Goal: Task Accomplishment & Management: Manage account settings

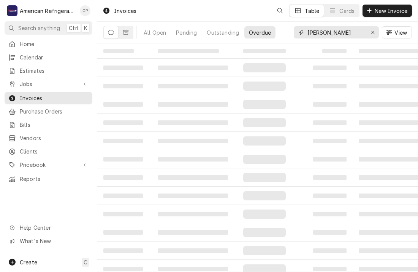
drag, startPoint x: 0, startPoint y: 0, endPoint x: 338, endPoint y: 36, distance: 339.7
click at [338, 36] on input "applebee" at bounding box center [336, 32] width 57 height 12
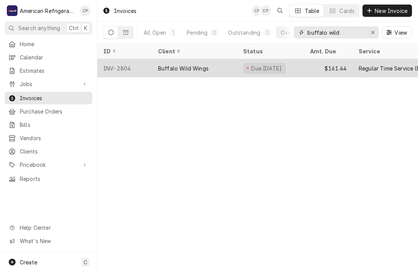
type input "buffalo wild"
click at [133, 68] on div "INV-2804" at bounding box center [124, 68] width 55 height 18
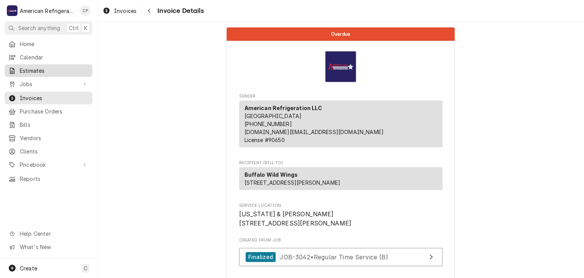
click at [65, 68] on span "Estimates" at bounding box center [54, 71] width 69 height 8
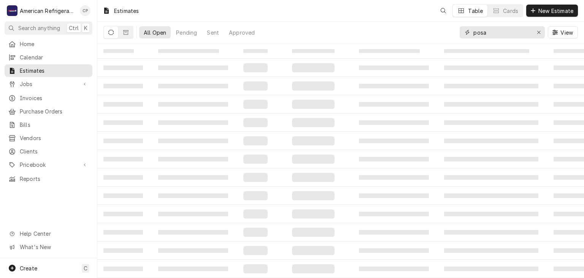
click at [484, 33] on input "posa" at bounding box center [502, 32] width 57 height 12
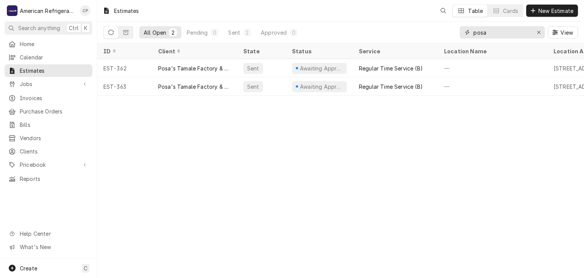
click at [484, 33] on input "posa" at bounding box center [502, 32] width 57 height 12
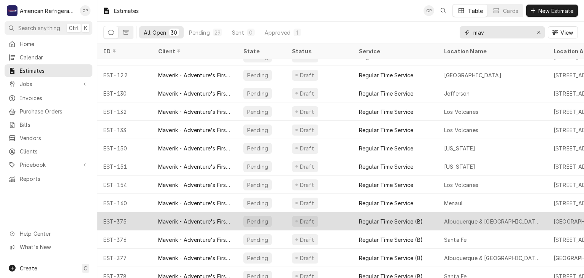
scroll to position [328, 0]
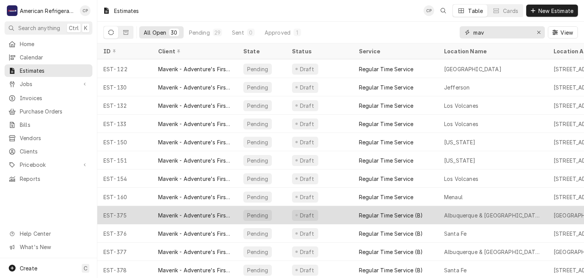
type input "mav"
click at [137, 217] on div "EST-375" at bounding box center [124, 215] width 55 height 18
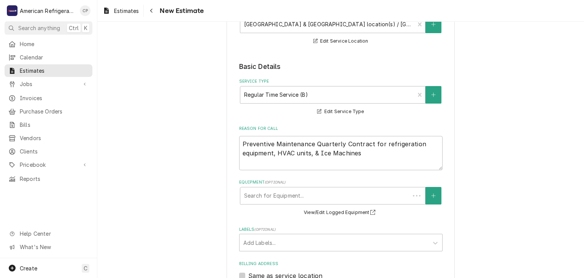
type textarea "x"
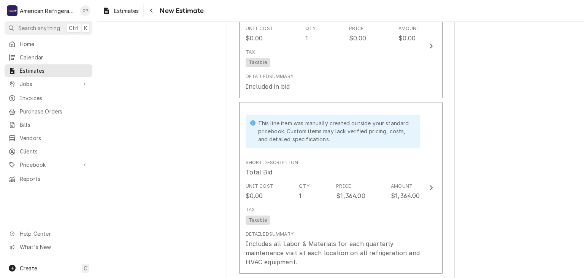
scroll to position [1664, 0]
click at [52, 86] on link "Jobs" at bounding box center [49, 84] width 88 height 13
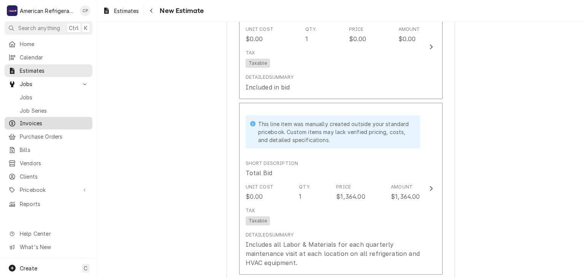
click at [54, 119] on span "Invoices" at bounding box center [54, 123] width 69 height 8
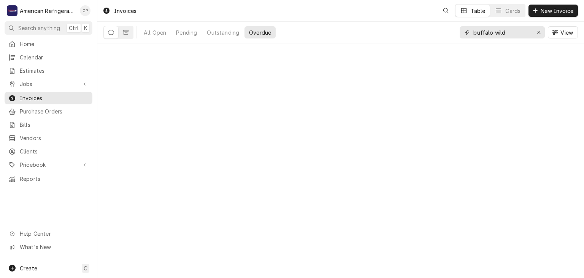
click at [488, 33] on input "buffalo wild" at bounding box center [502, 32] width 57 height 12
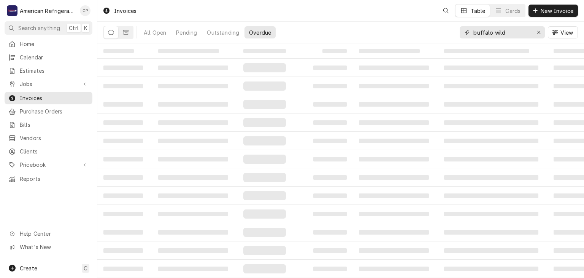
click at [488, 33] on input "buffalo wild" at bounding box center [502, 32] width 57 height 12
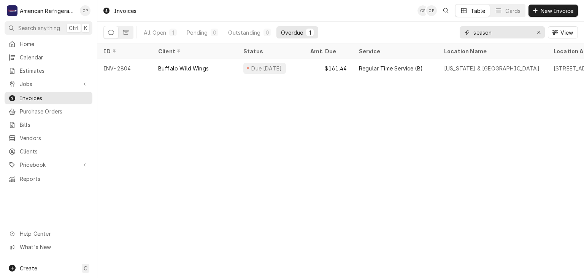
type input "season"
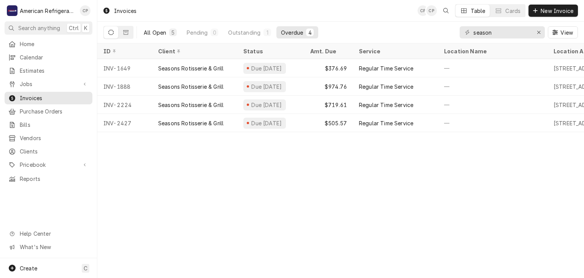
click at [152, 35] on div "All Open" at bounding box center [155, 33] width 22 height 8
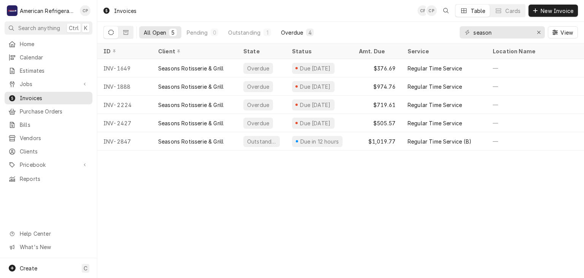
click at [299, 34] on div "Overdue" at bounding box center [292, 33] width 22 height 8
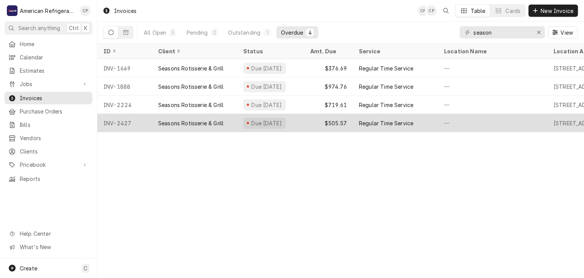
click at [143, 122] on div "INV-2427" at bounding box center [124, 123] width 55 height 18
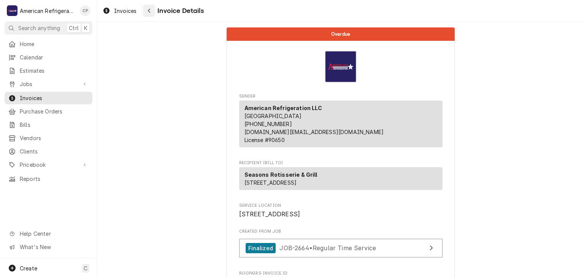
click at [154, 11] on button "Navigate back" at bounding box center [149, 11] width 12 height 12
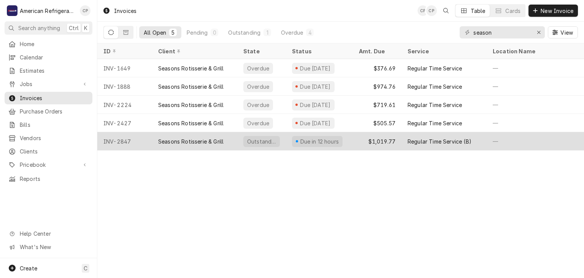
click at [146, 139] on div "INV-2847" at bounding box center [124, 141] width 55 height 18
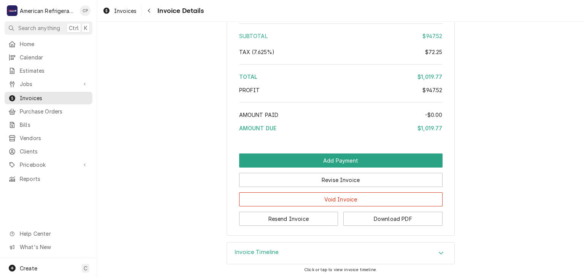
scroll to position [1050, 0]
click at [283, 251] on div "Invoice Timeline" at bounding box center [341, 252] width 228 height 21
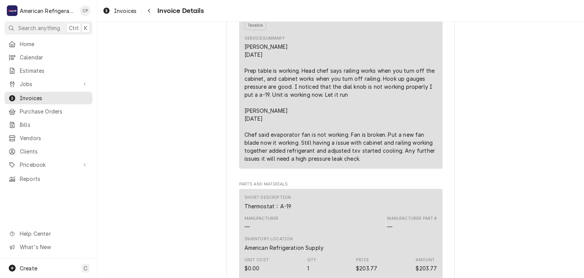
scroll to position [325, 0]
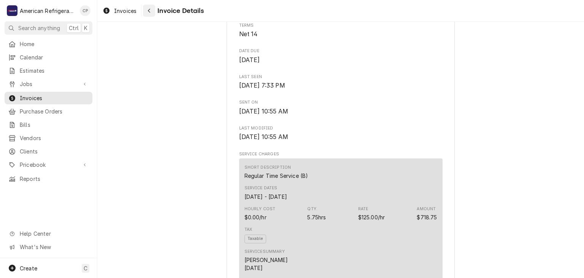
click at [148, 14] on div "Navigate back" at bounding box center [149, 11] width 8 height 8
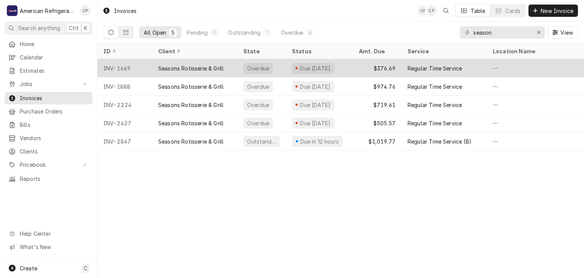
click at [151, 64] on div "INV-1649" at bounding box center [124, 68] width 55 height 18
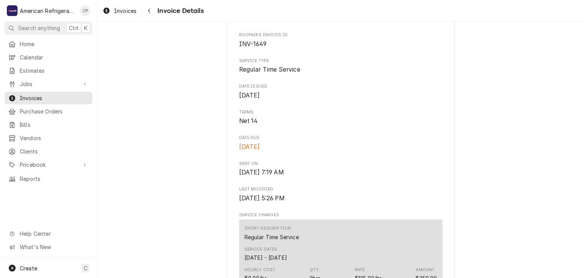
scroll to position [13, 0]
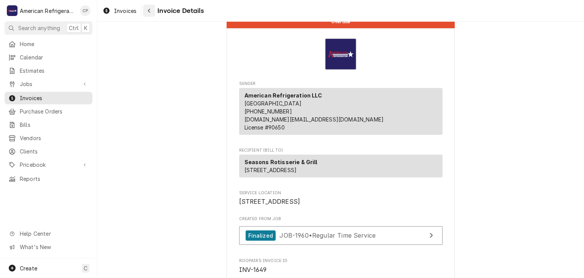
click at [150, 14] on button "Navigate back" at bounding box center [149, 11] width 12 height 12
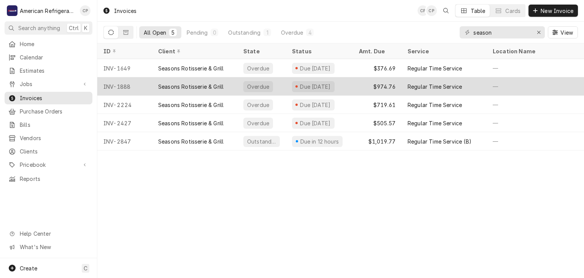
click at [159, 84] on div "Seasons Rotisserie & Grill" at bounding box center [190, 87] width 65 height 8
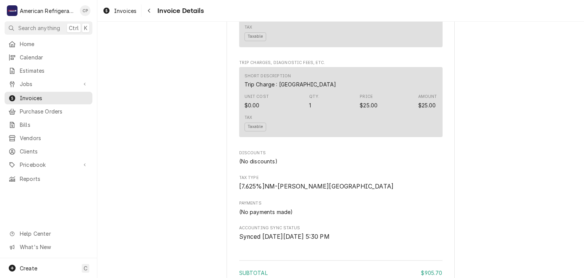
scroll to position [887, 0]
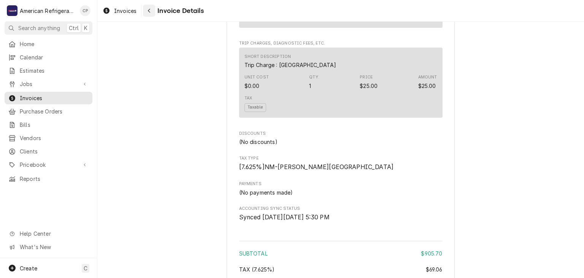
click at [152, 13] on div "Navigate back" at bounding box center [149, 11] width 8 height 8
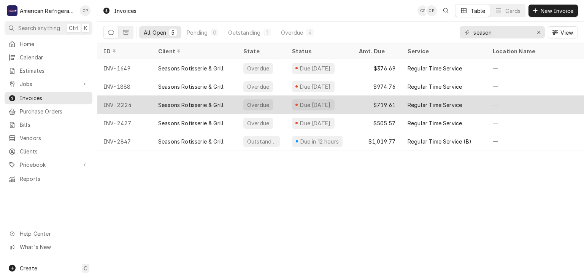
click at [161, 101] on div "Seasons Rotisserie & Grill" at bounding box center [190, 105] width 65 height 8
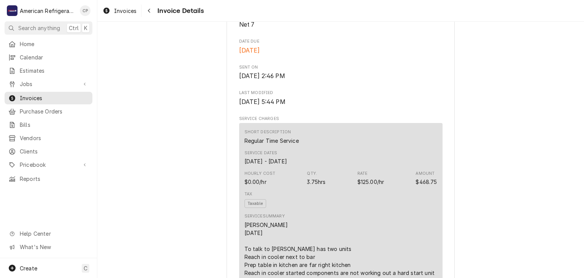
scroll to position [333, 0]
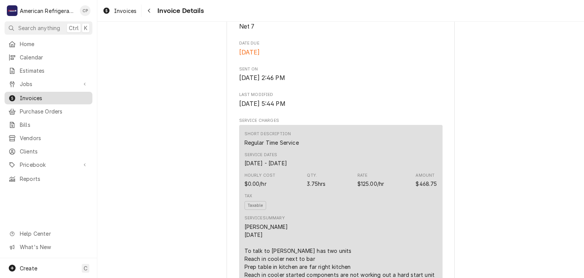
click at [72, 94] on span "Invoices" at bounding box center [54, 98] width 69 height 8
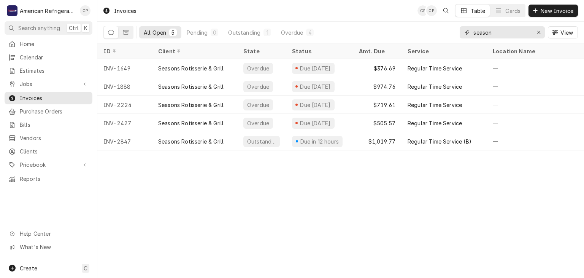
click at [497, 37] on input "season" at bounding box center [502, 32] width 57 height 12
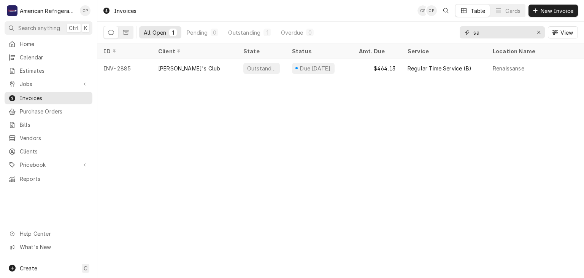
type input "s"
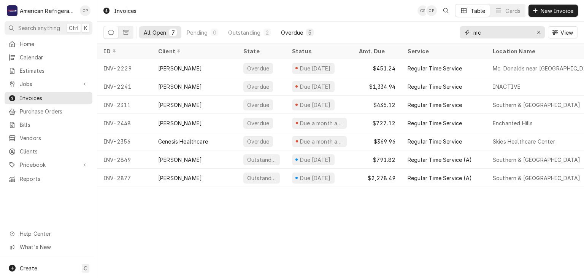
type input "mc"
click at [291, 31] on div "Overdue" at bounding box center [292, 33] width 22 height 8
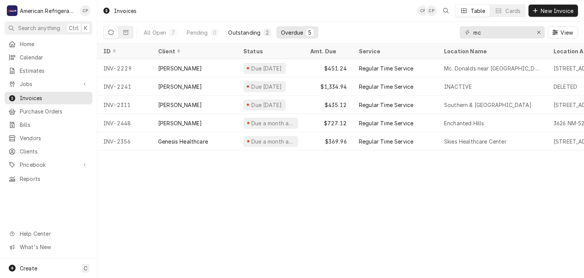
click at [247, 33] on div "Outstanding" at bounding box center [244, 33] width 32 height 8
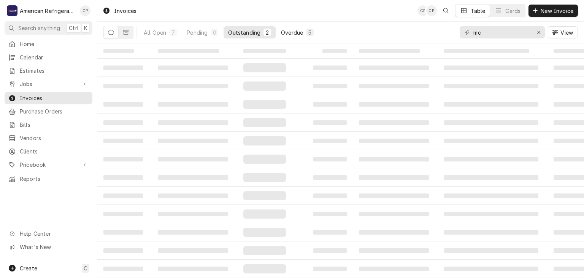
click at [287, 33] on div "Overdue" at bounding box center [292, 33] width 22 height 8
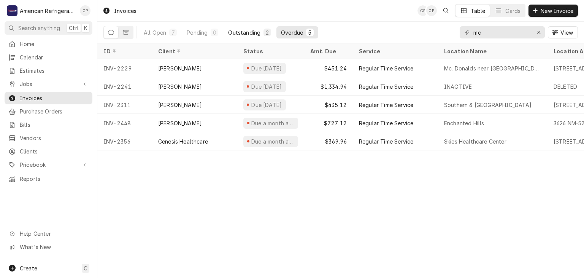
click at [250, 33] on div "Outstanding" at bounding box center [244, 33] width 32 height 8
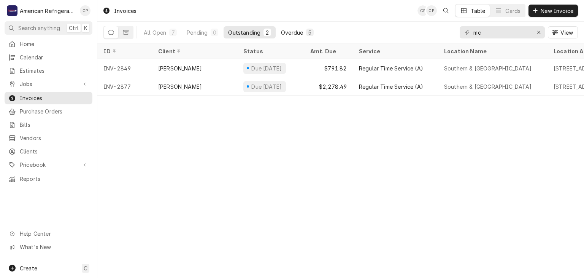
click at [291, 33] on div "Overdue" at bounding box center [292, 33] width 22 height 8
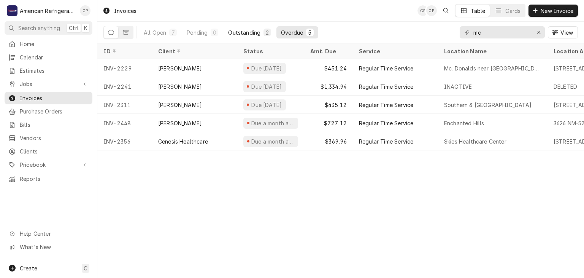
click at [245, 33] on div "Outstanding" at bounding box center [244, 33] width 32 height 8
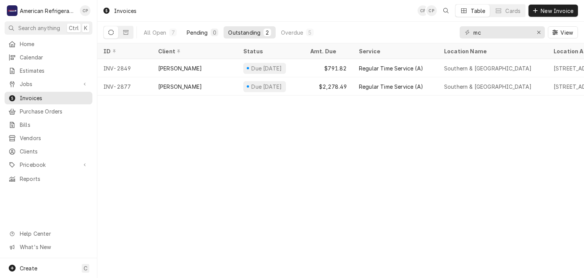
click at [202, 35] on div "Pending" at bounding box center [197, 33] width 21 height 8
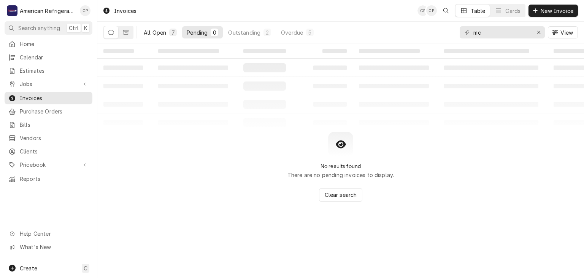
drag, startPoint x: 164, startPoint y: 32, endPoint x: 170, endPoint y: 32, distance: 5.7
click at [164, 32] on div "All Open" at bounding box center [155, 33] width 22 height 8
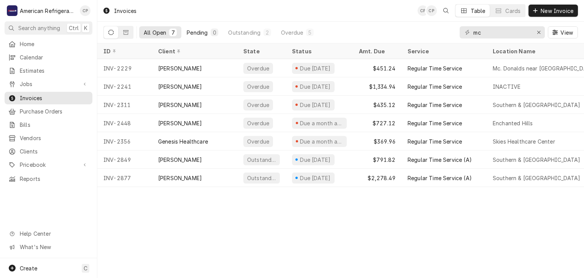
click at [199, 30] on div "Pending" at bounding box center [197, 33] width 21 height 8
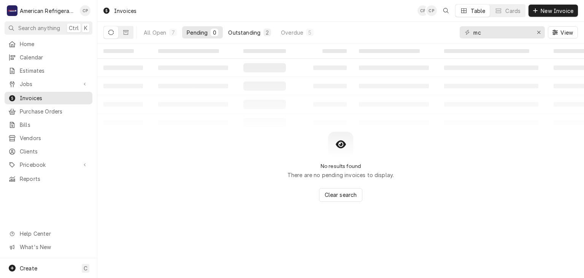
drag, startPoint x: 243, startPoint y: 30, endPoint x: 249, endPoint y: 32, distance: 6.3
click at [243, 30] on div "Outstanding" at bounding box center [244, 33] width 32 height 8
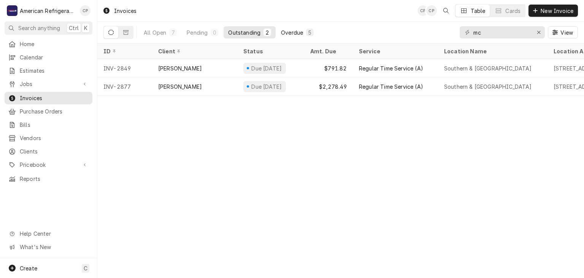
click at [305, 33] on button "Overdue 5" at bounding box center [298, 32] width 42 height 12
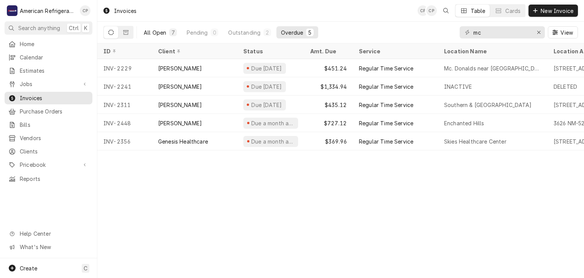
click at [198, 35] on div "Pending" at bounding box center [197, 33] width 21 height 8
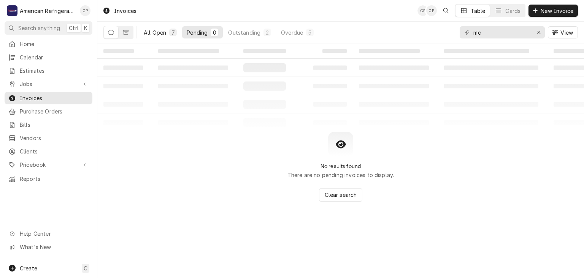
click at [164, 34] on div "All Open" at bounding box center [155, 33] width 22 height 8
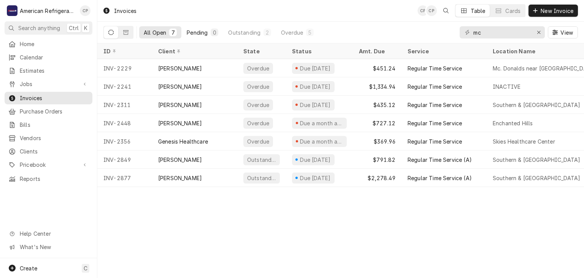
click at [197, 33] on div "Pending" at bounding box center [197, 33] width 21 height 8
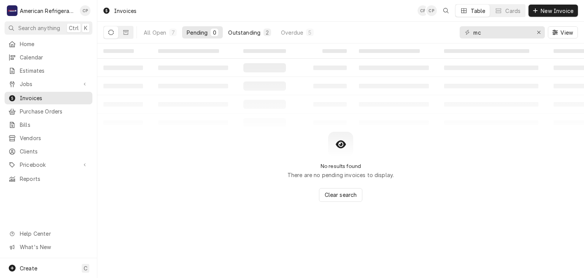
click at [250, 34] on div "Outstanding" at bounding box center [244, 33] width 32 height 8
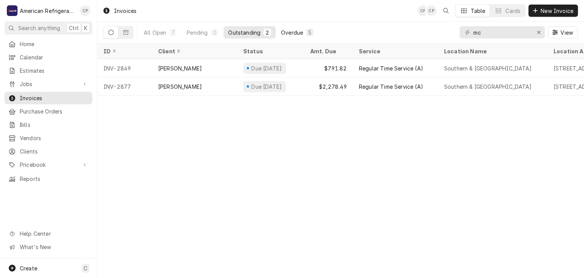
click at [283, 30] on div "Overdue" at bounding box center [292, 33] width 22 height 8
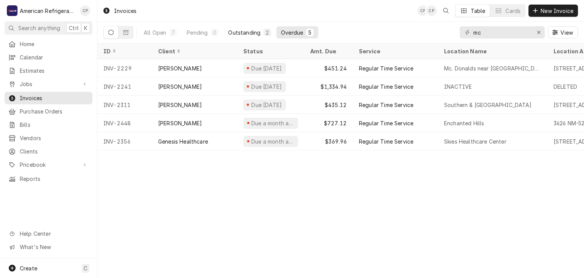
click at [243, 33] on div "Outstanding" at bounding box center [244, 33] width 32 height 8
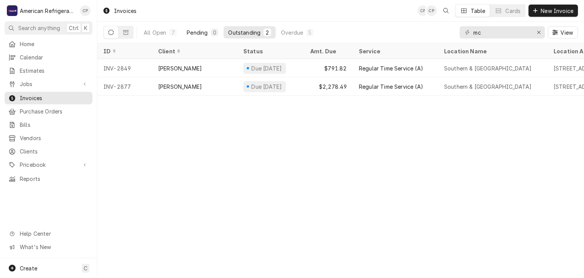
drag, startPoint x: 196, startPoint y: 35, endPoint x: 188, endPoint y: 35, distance: 8.0
click at [196, 35] on div "Pending" at bounding box center [197, 33] width 21 height 8
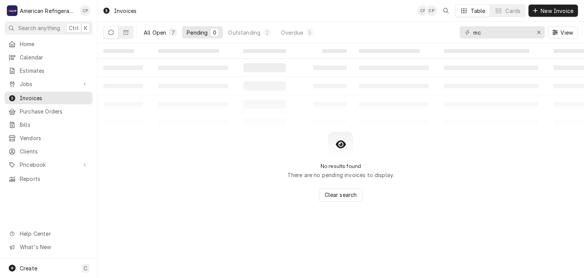
click at [173, 33] on div "7" at bounding box center [173, 33] width 5 height 8
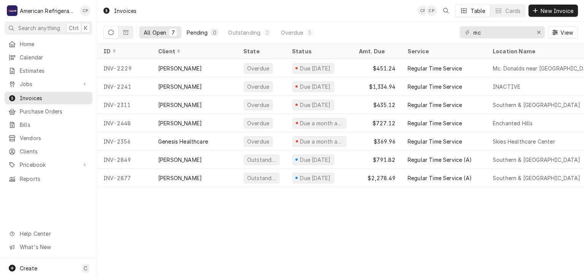
click at [207, 33] on div "Pending" at bounding box center [197, 33] width 21 height 8
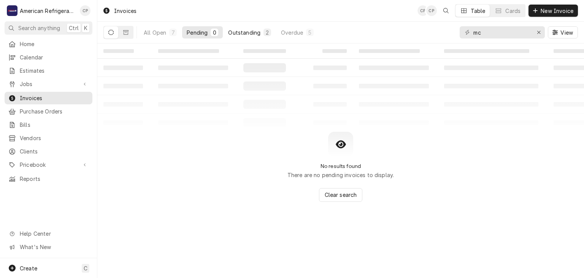
drag, startPoint x: 261, startPoint y: 34, endPoint x: 269, endPoint y: 36, distance: 7.8
click at [262, 35] on button "Outstanding 2" at bounding box center [250, 32] width 52 height 12
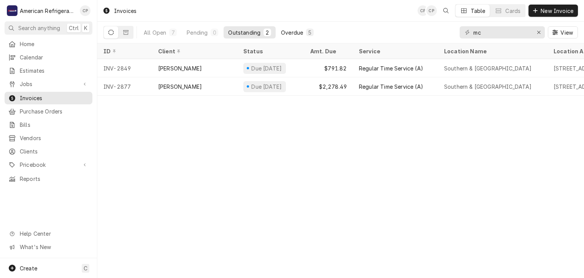
click at [295, 35] on div "Overdue" at bounding box center [292, 33] width 22 height 8
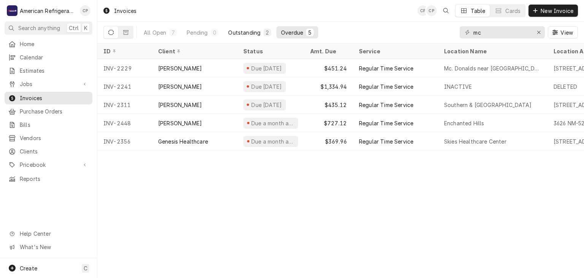
click at [240, 36] on button "Outstanding 2" at bounding box center [250, 32] width 52 height 12
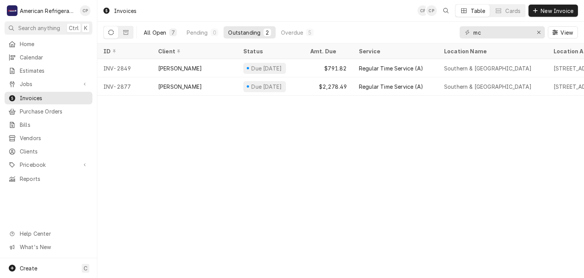
drag, startPoint x: 202, startPoint y: 35, endPoint x: 175, endPoint y: 34, distance: 26.6
click at [200, 35] on div "Pending" at bounding box center [197, 33] width 21 height 8
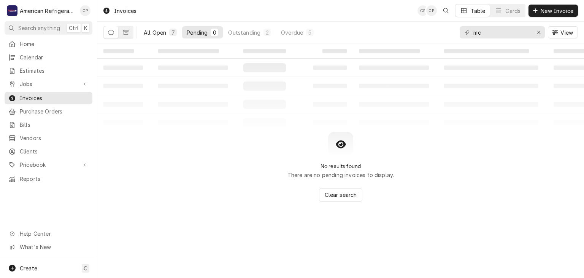
click at [175, 34] on div "7" at bounding box center [173, 33] width 5 height 8
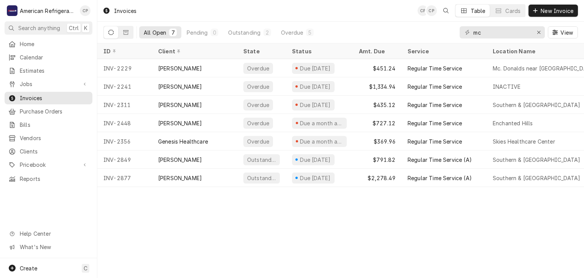
click at [154, 33] on div "All Open" at bounding box center [155, 33] width 22 height 8
click at [193, 30] on div "Pending" at bounding box center [197, 33] width 21 height 8
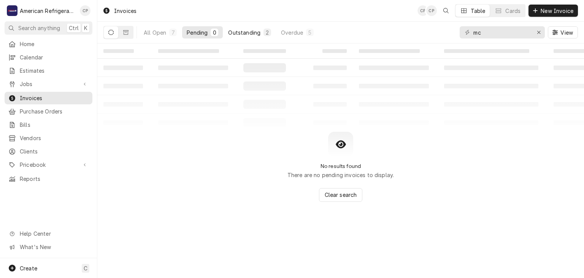
click at [250, 30] on div "Outstanding" at bounding box center [244, 33] width 32 height 8
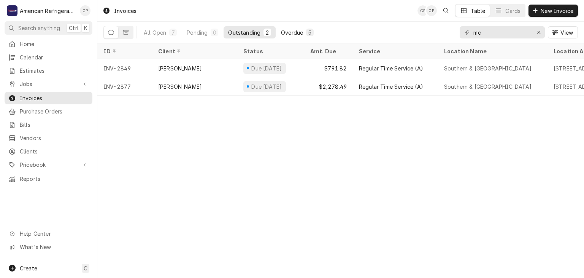
click at [292, 30] on div "Overdue" at bounding box center [292, 33] width 22 height 8
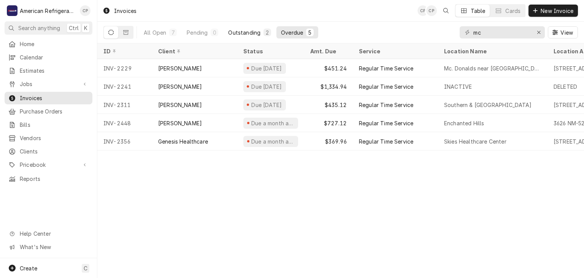
click at [245, 33] on div "Outstanding" at bounding box center [244, 33] width 32 height 8
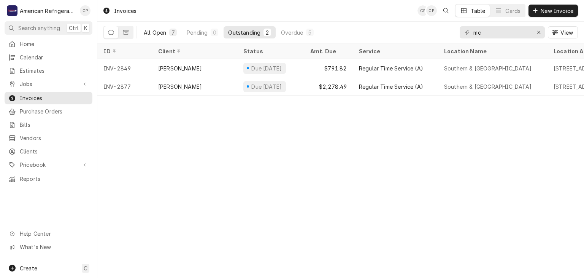
drag, startPoint x: 189, startPoint y: 35, endPoint x: 174, endPoint y: 35, distance: 15.6
click at [189, 35] on div "Pending" at bounding box center [197, 33] width 21 height 8
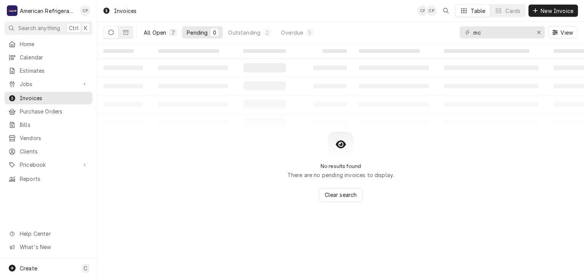
click at [157, 34] on div "All Open" at bounding box center [155, 33] width 22 height 8
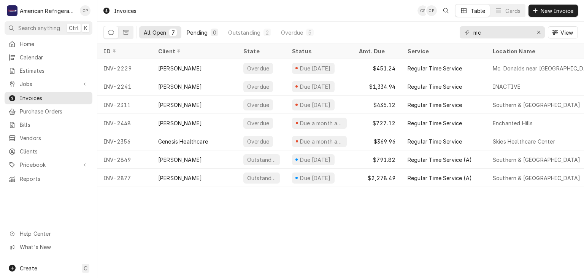
click at [197, 32] on div "Pending" at bounding box center [197, 33] width 21 height 8
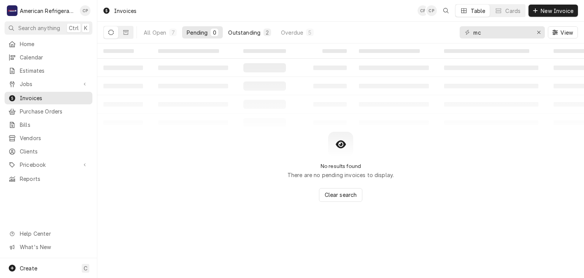
click at [247, 31] on div "Outstanding" at bounding box center [244, 33] width 32 height 8
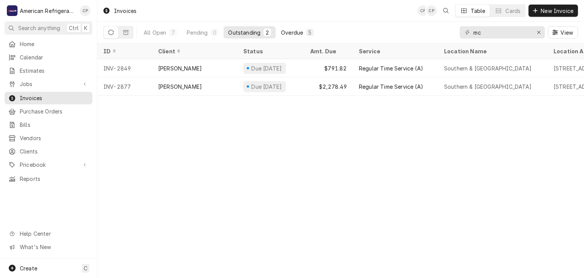
click at [282, 34] on div "Overdue" at bounding box center [292, 33] width 22 height 8
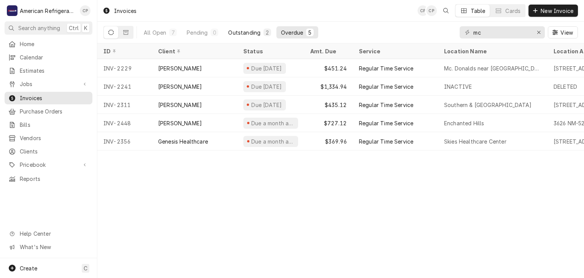
click at [245, 34] on div "Outstanding" at bounding box center [244, 33] width 32 height 8
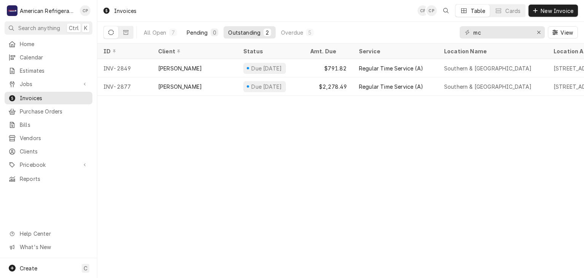
click at [200, 34] on div "Pending" at bounding box center [197, 33] width 21 height 8
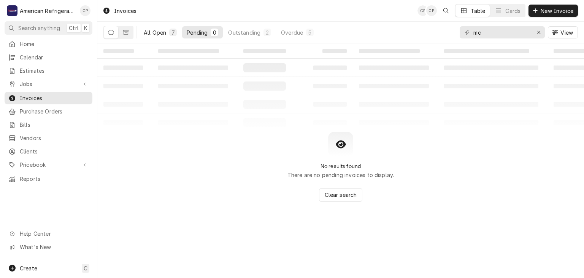
click at [162, 33] on div "All Open" at bounding box center [155, 33] width 22 height 8
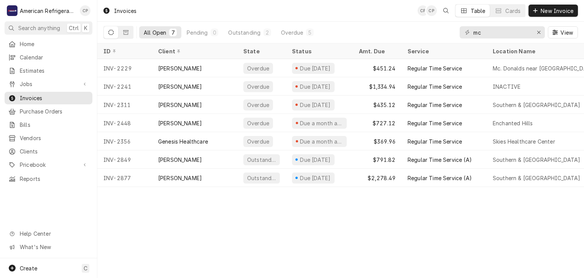
click at [184, 5] on div "Invoices CP CP Table Cards New Invoice" at bounding box center [340, 10] width 487 height 21
click at [47, 71] on span "Estimates" at bounding box center [54, 71] width 69 height 8
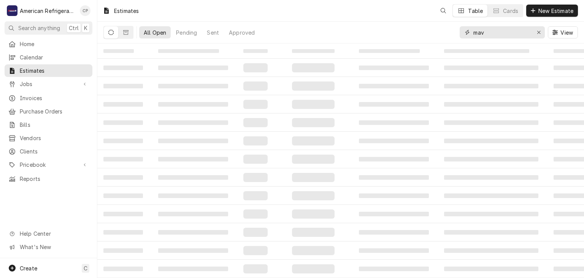
click at [502, 32] on input "mav" at bounding box center [502, 32] width 57 height 12
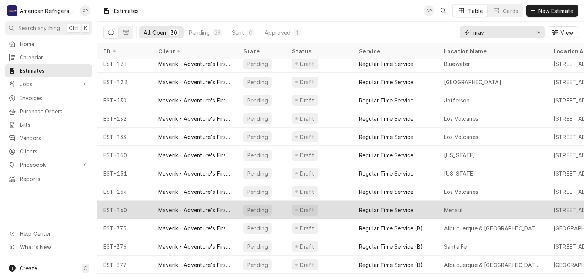
scroll to position [328, 0]
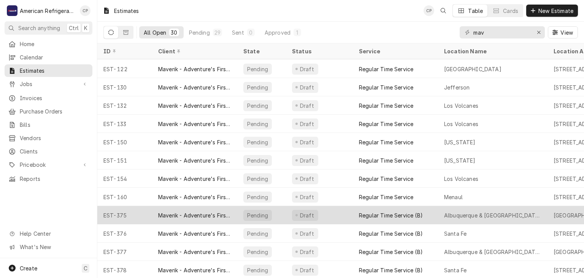
click at [205, 215] on div "Maverik - Adventure's First Stop" at bounding box center [194, 215] width 73 height 8
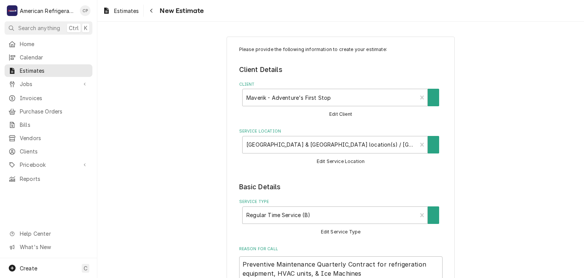
type textarea "x"
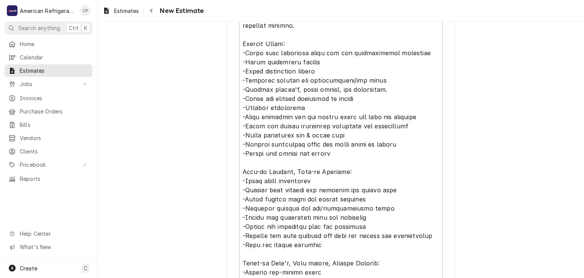
scroll to position [2226, 0]
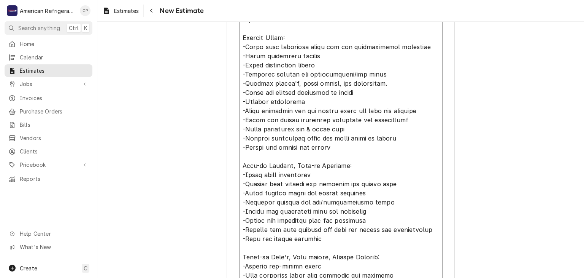
click at [360, 142] on textarea "Notes to Client ( optional )" at bounding box center [341, 142] width 204 height 609
type textarea "Quarterly Preventive Maintenance for HVAC (medium temp), Refrigeration (reach-i…"
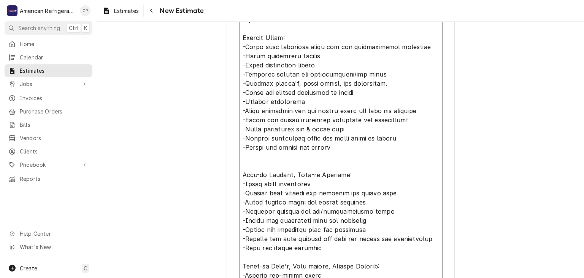
type textarea "x"
type textarea "Quarterly Preventive Maintenance for HVAC (medium temp), Refrigeration (reach-i…"
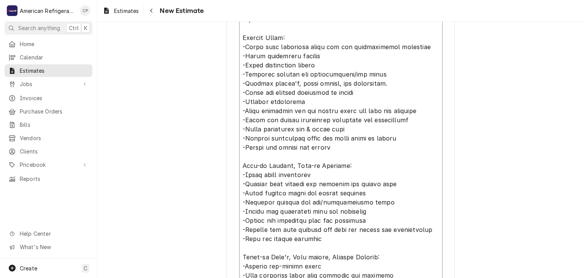
type textarea "x"
type textarea "Quarterly Preventive Maintenance for HVAC (medium temp), Refrigeration (reach-i…"
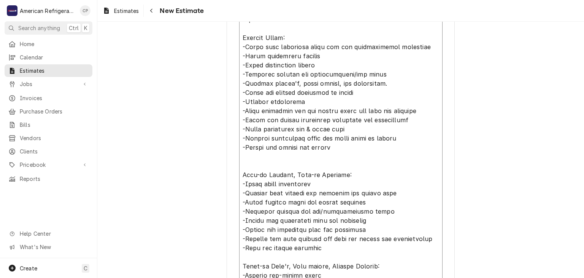
type textarea "x"
type textarea "Quarterly Preventive Maintenance for HVAC (medium temp), Refrigeration (reach-i…"
type textarea "x"
type textarea "Quarterly Preventive Maintenance for HVAC (medium temp), Refrigeration (reach-i…"
type textarea "x"
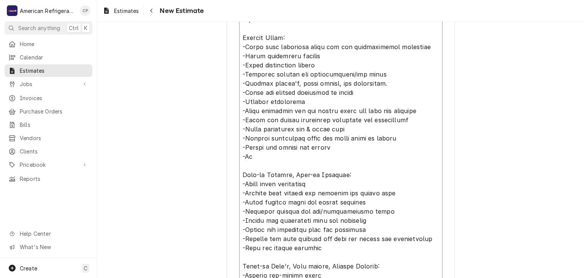
type textarea "Quarterly Preventive Maintenance for HVAC (medium temp), Refrigeration (reach-i…"
type textarea "x"
type textarea "Quarterly Preventive Maintenance for HVAC (medium temp), Refrigeration (reach-i…"
type textarea "x"
type textarea "Quarterly Preventive Maintenance for HVAC (medium temp), Refrigeration (reach-i…"
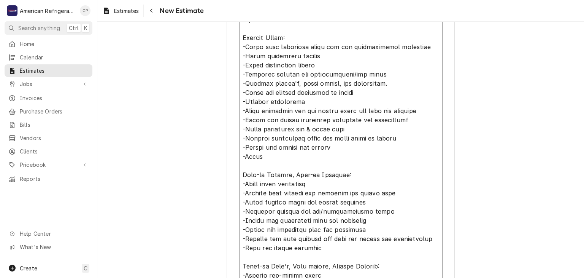
type textarea "x"
type textarea "Quarterly Preventive Maintenance for HVAC (medium temp), Refrigeration (reach-i…"
type textarea "x"
type textarea "Quarterly Preventive Maintenance for HVAC (medium temp), Refrigeration (reach-i…"
type textarea "x"
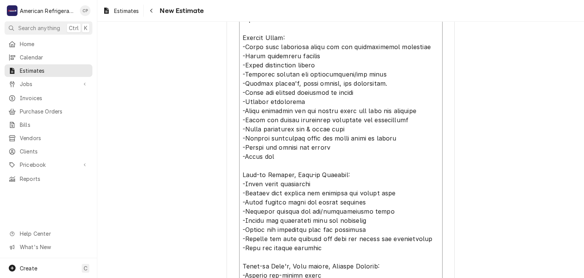
type textarea "Quarterly Preventive Maintenance for HVAC (medium temp), Refrigeration (reach-i…"
type textarea "x"
type textarea "Quarterly Preventive Maintenance for HVAC (medium temp), Refrigeration (reach-i…"
type textarea "x"
type textarea "Quarterly Preventive Maintenance for HVAC (medium temp), Refrigeration (reach-i…"
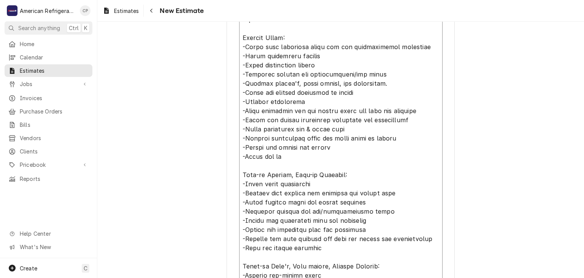
type textarea "x"
type textarea "Quarterly Preventive Maintenance for HVAC (medium temp), Refrigeration (reach-i…"
type textarea "x"
type textarea "Quarterly Preventive Maintenance for HVAC (medium temp), Refrigeration (reach-i…"
type textarea "x"
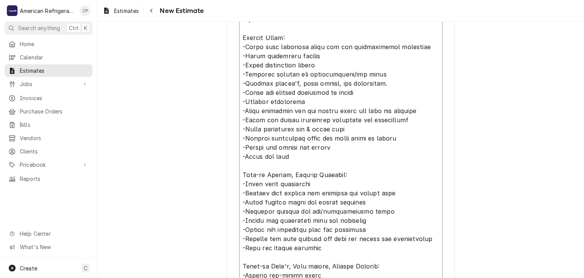
type textarea "Quarterly Preventive Maintenance for HVAC (medium temp), Refrigeration (reach-i…"
type textarea "x"
type textarea "Quarterly Preventive Maintenance for HVAC (medium temp), Refrigeration (reach-i…"
type textarea "x"
type textarea "Quarterly Preventive Maintenance for HVAC (medium temp), Refrigeration (reach-i…"
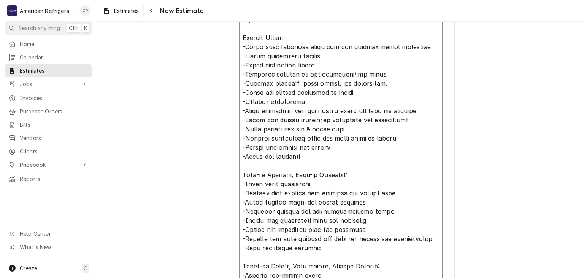
type textarea "x"
type textarea "Quarterly Preventive Maintenance for HVAC (medium temp), Refrigeration (reach-i…"
type textarea "x"
type textarea "Quarterly Preventive Maintenance for HVAC (medium temp), Refrigeration (reach-i…"
type textarea "x"
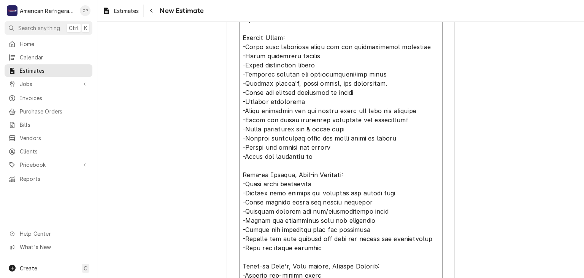
type textarea "Quarterly Preventive Maintenance for HVAC (medium temp), Refrigeration (reach-i…"
type textarea "x"
type textarea "Quarterly Preventive Maintenance for HVAC (medium temp), Refrigeration (reach-i…"
type textarea "x"
type textarea "Quarterly Preventive Maintenance for HVAC (medium temp), Refrigeration (reach-i…"
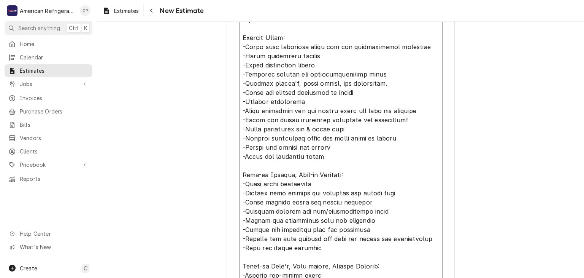
type textarea "x"
type textarea "Quarterly Preventive Maintenance for HVAC (medium temp), Refrigeration (reach-i…"
type textarea "x"
type textarea "Quarterly Preventive Maintenance for HVAC (medium temp), Refrigeration (reach-i…"
type textarea "x"
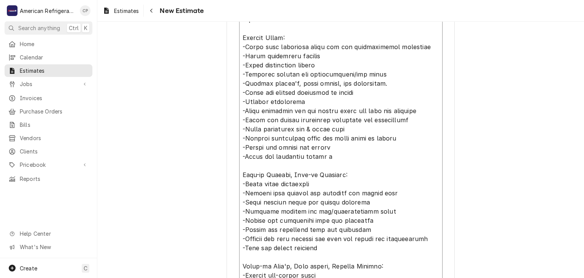
type textarea "Quarterly Preventive Maintenance for HVAC (medium temp), Refrigeration (reach-i…"
type textarea "x"
type textarea "Quarterly Preventive Maintenance for HVAC (medium temp), Refrigeration (reach-i…"
type textarea "x"
type textarea "Quarterly Preventive Maintenance for HVAC (medium temp), Refrigeration (reach-i…"
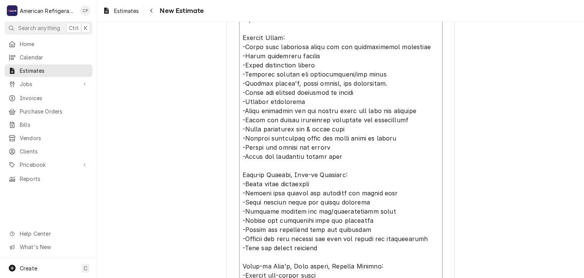
type textarea "x"
type textarea "Quarterly Preventive Maintenance for HVAC (medium temp), Refrigeration (reach-i…"
type textarea "x"
type textarea "Quarterly Preventive Maintenance for HVAC (medium temp), Refrigeration (reach-i…"
type textarea "x"
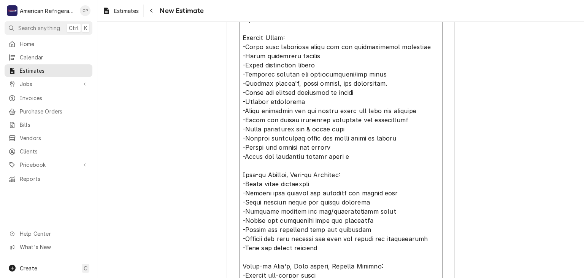
type textarea "Quarterly Preventive Maintenance for HVAC (medium temp), Refrigeration (reach-i…"
type textarea "x"
type textarea "Quarterly Preventive Maintenance for HVAC (medium temp), Refrigeration (reach-i…"
type textarea "x"
type textarea "Quarterly Preventive Maintenance for HVAC (medium temp), Refrigeration (reach-i…"
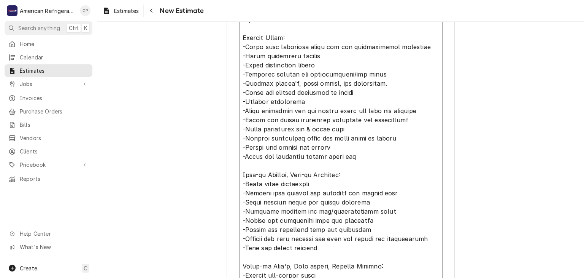
type textarea "x"
type textarea "Quarterly Preventive Maintenance for HVAC (medium temp), Refrigeration (reach-i…"
type textarea "x"
type textarea "Quarterly Preventive Maintenance for HVAC (medium temp), Refrigeration (reach-i…"
type textarea "x"
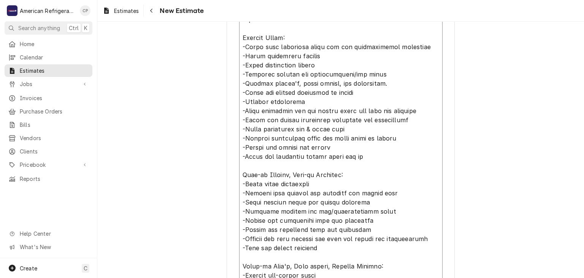
type textarea "Quarterly Preventive Maintenance for HVAC (medium temp), Refrigeration (reach-i…"
type textarea "x"
type textarea "Quarterly Preventive Maintenance for HVAC (medium temp), Refrigeration (reach-i…"
type textarea "x"
type textarea "Quarterly Preventive Maintenance for HVAC (medium temp), Refrigeration (reach-i…"
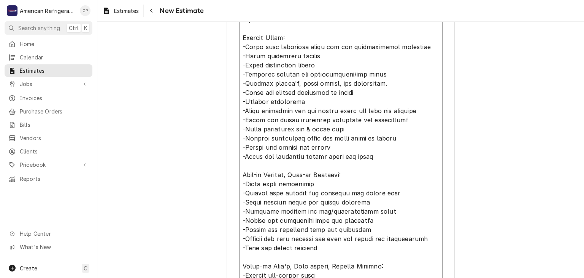
type textarea "x"
type textarea "Quarterly Preventive Maintenance for HVAC (medium temp), Refrigeration (reach-i…"
type textarea "x"
type textarea "Quarterly Preventive Maintenance for HVAC (medium temp), Refrigeration (reach-i…"
type textarea "x"
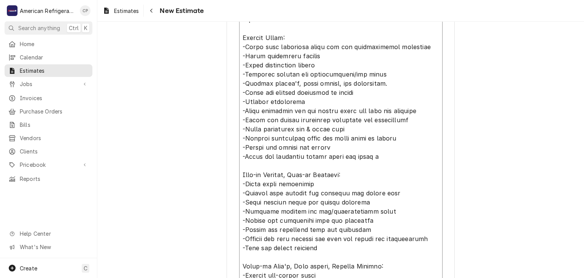
type textarea "Quarterly Preventive Maintenance for HVAC (medium temp), Refrigeration (reach-i…"
type textarea "x"
type textarea "Quarterly Preventive Maintenance for HVAC (medium temp), Refrigeration (reach-i…"
type textarea "x"
type textarea "Quarterly Preventive Maintenance for HVAC (medium temp), Refrigeration (reach-i…"
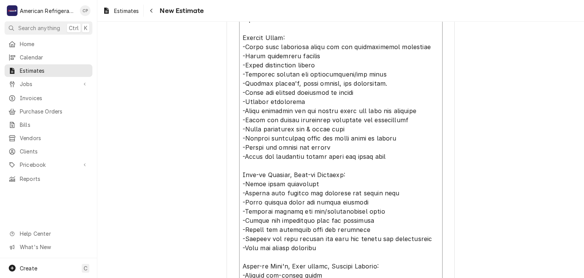
type textarea "x"
type textarea "Quarterly Preventive Maintenance for HVAC (medium temp), Refrigeration (reach-i…"
type textarea "x"
type textarea "Quarterly Preventive Maintenance for HVAC (medium temp), Refrigeration (reach-i…"
type textarea "x"
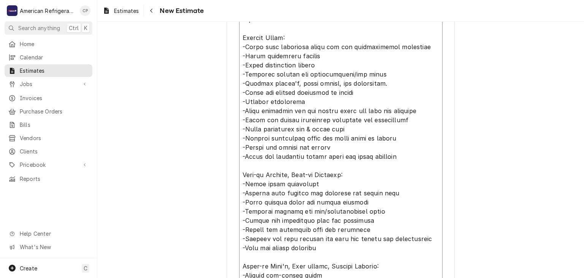
type textarea "Quarterly Preventive Maintenance for HVAC (medium temp), Refrigeration (reach-i…"
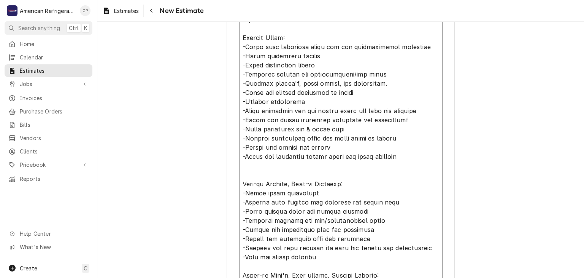
type textarea "x"
type textarea "Quarterly Preventive Maintenance for HVAC (medium temp), Refrigeration (reach-i…"
type textarea "x"
type textarea "Quarterly Preventive Maintenance for HVAC (medium temp), Refrigeration (reach-i…"
type textarea "x"
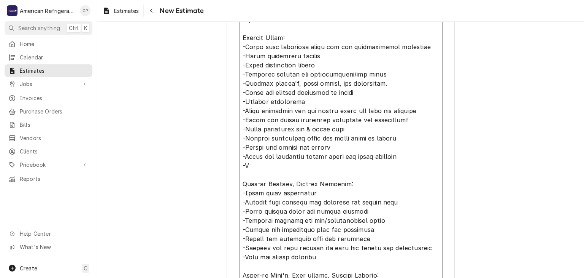
type textarea "Quarterly Preventive Maintenance for HVAC (medium temp), Refrigeration (reach-i…"
type textarea "x"
type textarea "Quarterly Preventive Maintenance for HVAC (medium temp), Refrigeration (reach-i…"
type textarea "x"
type textarea "Quarterly Preventive Maintenance for HVAC (medium temp), Refrigeration (reach-i…"
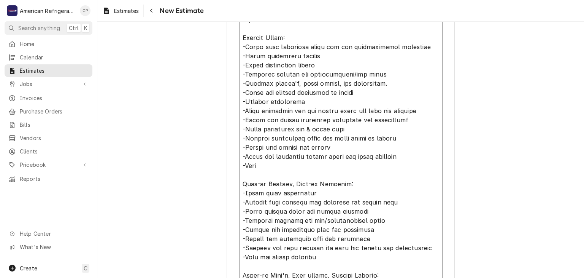
type textarea "x"
type textarea "Quarterly Preventive Maintenance for HVAC (medium temp), Refrigeration (reach-i…"
type textarea "x"
type textarea "Quarterly Preventive Maintenance for HVAC (medium temp), Refrigeration (reach-i…"
type textarea "x"
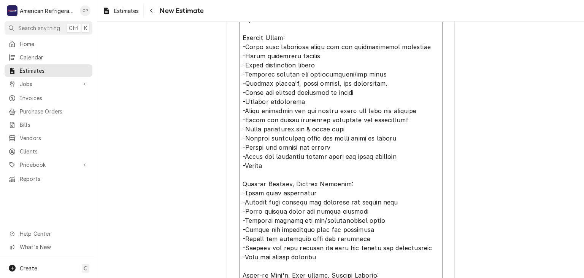
type textarea "Quarterly Preventive Maintenance for HVAC (medium temp), Refrigeration (reach-i…"
type textarea "x"
type textarea "Quarterly Preventive Maintenance for HVAC (medium temp), Refrigeration (reach-i…"
type textarea "x"
type textarea "Quarterly Preventive Maintenance for HVAC (medium temp), Refrigeration (reach-i…"
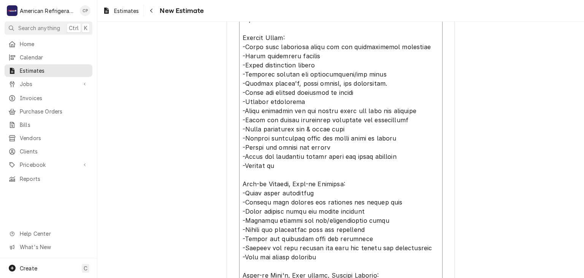
type textarea "x"
type textarea "Quarterly Preventive Maintenance for HVAC (medium temp), Refrigeration (reach-i…"
type textarea "x"
type textarea "Quarterly Preventive Maintenance for HVAC (medium temp), Refrigeration (reach-i…"
type textarea "x"
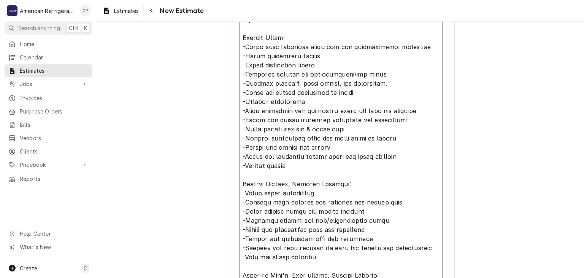
type textarea "Quarterly Preventive Maintenance for HVAC (medium temp), Refrigeration (reach-i…"
type textarea "x"
type textarea "Quarterly Preventive Maintenance for HVAC (medium temp), Refrigeration (reach-i…"
type textarea "x"
type textarea "Quarterly Preventive Maintenance for HVAC (medium temp), Refrigeration (reach-i…"
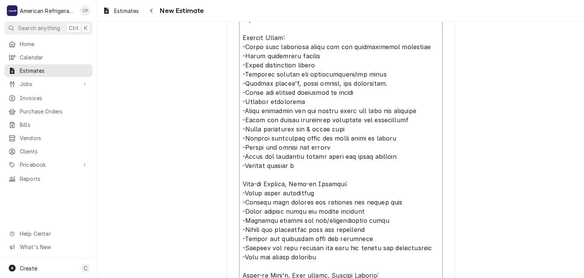
type textarea "x"
type textarea "Quarterly Preventive Maintenance for HVAC (medium temp), Refrigeration (reach-i…"
type textarea "x"
type textarea "Quarterly Preventive Maintenance for HVAC (medium temp), Refrigeration (reach-i…"
type textarea "x"
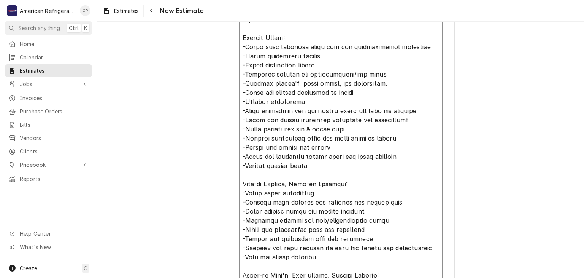
type textarea "Quarterly Preventive Maintenance for HVAC (medium temp), Refrigeration (reach-i…"
type textarea "x"
type textarea "Quarterly Preventive Maintenance for HVAC (medium temp), Refrigeration (reach-i…"
type textarea "x"
type textarea "Quarterly Preventive Maintenance for HVAC (medium temp), Refrigeration (reach-i…"
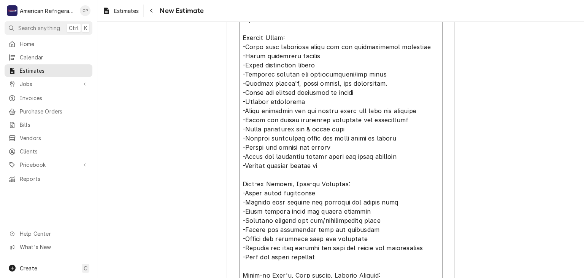
type textarea "x"
type textarea "Quarterly Preventive Maintenance for HVAC (medium temp), Refrigeration (reach-i…"
type textarea "x"
type textarea "Quarterly Preventive Maintenance for HVAC (medium temp), Refrigeration (reach-i…"
type textarea "x"
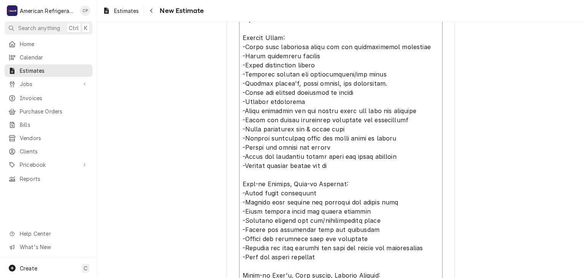
type textarea "Quarterly Preventive Maintenance for HVAC (medium temp), Refrigeration (reach-i…"
type textarea "x"
type textarea "Quarterly Preventive Maintenance for HVAC (medium temp), Refrigeration (reach-i…"
type textarea "x"
type textarea "Quarterly Preventive Maintenance for HVAC (medium temp), Refrigeration (reach-i…"
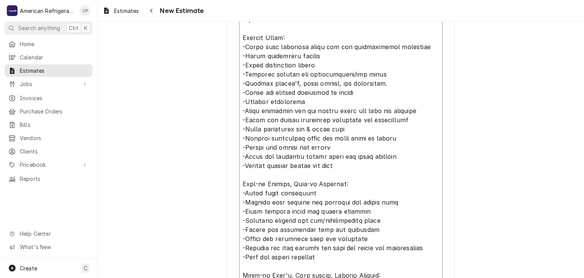
type textarea "x"
type textarea "Quarterly Preventive Maintenance for HVAC (medium temp), Refrigeration (reach-i…"
type textarea "x"
type textarea "Quarterly Preventive Maintenance for HVAC (medium temp), Refrigeration (reach-i…"
type textarea "x"
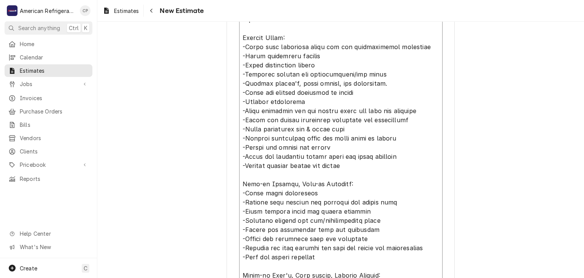
type textarea "Quarterly Preventive Maintenance for HVAC (medium temp), Refrigeration (reach-i…"
type textarea "x"
type textarea "Quarterly Preventive Maintenance for HVAC (medium temp), Refrigeration (reach-i…"
type textarea "x"
type textarea "Quarterly Preventive Maintenance for HVAC (medium temp), Refrigeration (reach-i…"
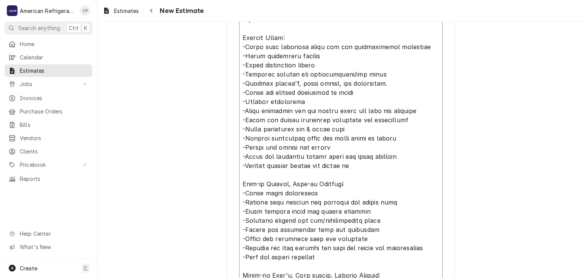
type textarea "x"
type textarea "Quarterly Preventive Maintenance for HVAC (medium temp), Refrigeration (reach-i…"
type textarea "x"
type textarea "Quarterly Preventive Maintenance for HVAC (medium temp), Refrigeration (reach-i…"
type textarea "x"
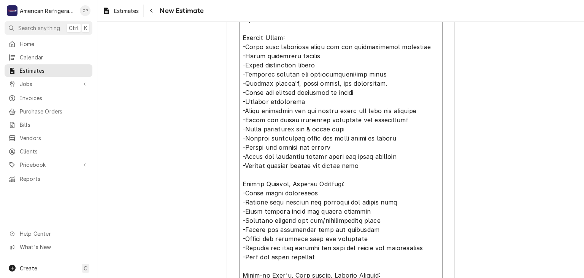
type textarea "Quarterly Preventive Maintenance for HVAC (medium temp), Refrigeration (reach-i…"
type textarea "x"
type textarea "Quarterly Preventive Maintenance for HVAC (medium temp), Refrigeration (reach-i…"
type textarea "x"
type textarea "Quarterly Preventive Maintenance for HVAC (medium temp), Refrigeration (reach-i…"
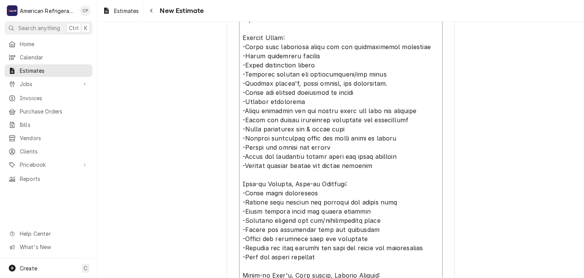
type textarea "x"
type textarea "Quarterly Preventive Maintenance for HVAC (medium temp), Refrigeration (reach-i…"
type textarea "x"
type textarea "Quarterly Preventive Maintenance for HVAC (medium temp), Refrigeration (reach-i…"
type textarea "x"
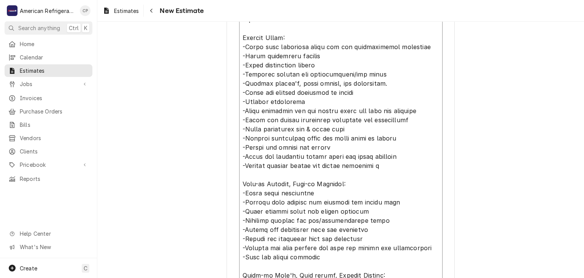
type textarea "Quarterly Preventive Maintenance for HVAC (medium temp), Refrigeration (reach-i…"
type textarea "x"
type textarea "Quarterly Preventive Maintenance for HVAC (medium temp), Refrigeration (reach-i…"
type textarea "x"
type textarea "Quarterly Preventive Maintenance for HVAC (medium temp), Refrigeration (reach-i…"
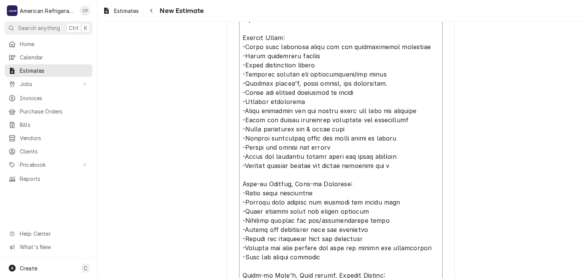
type textarea "x"
type textarea "Quarterly Preventive Maintenance for HVAC (medium temp), Refrigeration (reach-i…"
type textarea "x"
type textarea "Quarterly Preventive Maintenance for HVAC (medium temp), Refrigeration (reach-i…"
type textarea "x"
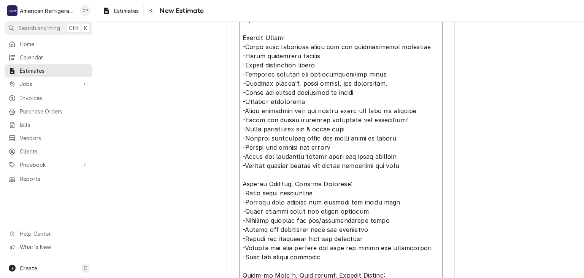
type textarea "Quarterly Preventive Maintenance for HVAC (medium temp), Refrigeration (reach-i…"
type textarea "x"
type textarea "Quarterly Preventive Maintenance for HVAC (medium temp), Refrigeration (reach-i…"
type textarea "x"
type textarea "Quarterly Preventive Maintenance for HVAC (medium temp), Refrigeration (reach-i…"
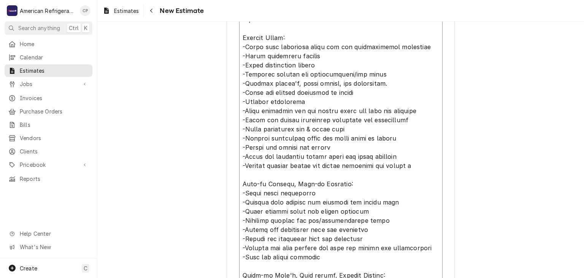
type textarea "x"
type textarea "Quarterly Preventive Maintenance for HVAC (medium temp), Refrigeration (reach-i…"
type textarea "x"
type textarea "Quarterly Preventive Maintenance for HVAC (medium temp), Refrigeration (reach-i…"
type textarea "x"
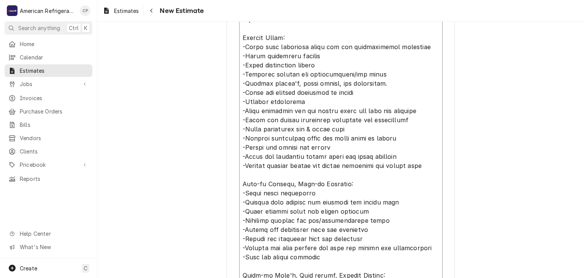
type textarea "Quarterly Preventive Maintenance for HVAC (medium temp), Refrigeration (reach-i…"
type textarea "x"
type textarea "Quarterly Preventive Maintenance for HVAC (medium temp), Refrigeration (reach-i…"
type textarea "x"
type textarea "Quarterly Preventive Maintenance for HVAC (medium temp), Refrigeration (reach-i…"
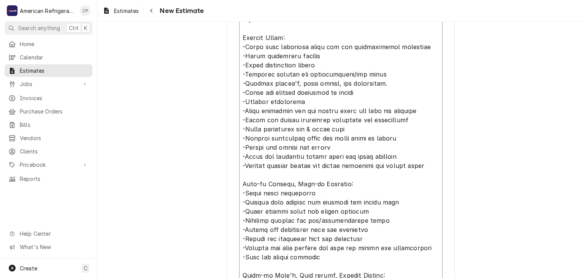
type textarea "x"
type textarea "Quarterly Preventive Maintenance for HVAC (medium temp), Refrigeration (reach-i…"
type textarea "x"
type textarea "Quarterly Preventive Maintenance for HVAC (medium temp), Refrigeration (reach-i…"
type textarea "x"
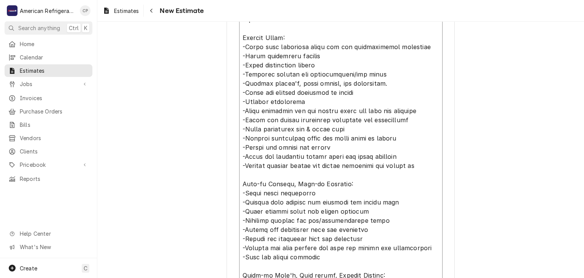
type textarea "Quarterly Preventive Maintenance for HVAC (medium temp), Refrigeration (reach-i…"
type textarea "x"
type textarea "Quarterly Preventive Maintenance for HVAC (medium temp), Refrigeration (reach-i…"
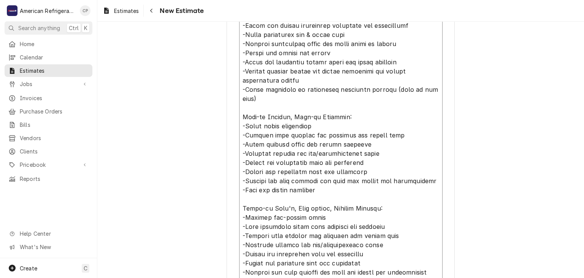
scroll to position [2322, 0]
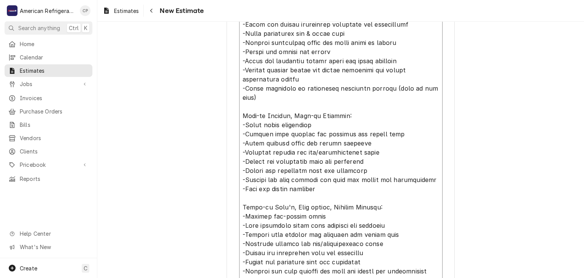
drag, startPoint x: 242, startPoint y: 65, endPoint x: 284, endPoint y: 94, distance: 50.8
click at [284, 94] on textarea "Notes to Client ( optional )" at bounding box center [341, 69] width 204 height 655
click at [272, 105] on textarea "Notes to Client ( optional )" at bounding box center [341, 69] width 204 height 655
drag, startPoint x: 242, startPoint y: 56, endPoint x: 266, endPoint y: 97, distance: 47.4
click at [265, 97] on textarea "Notes to Client ( optional )" at bounding box center [341, 69] width 204 height 655
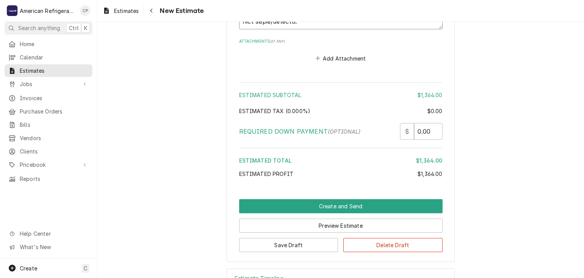
scroll to position [2713, 0]
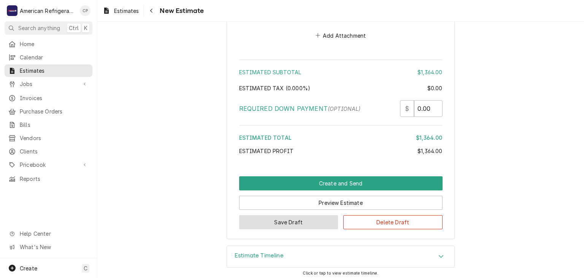
click at [285, 222] on button "Save Draft" at bounding box center [288, 222] width 99 height 14
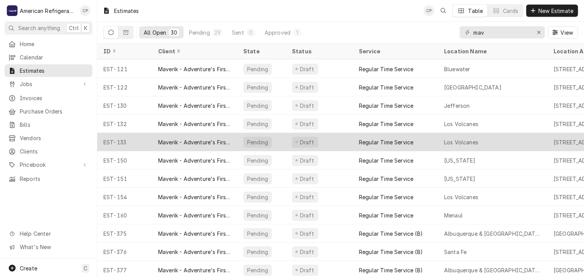
scroll to position [328, 0]
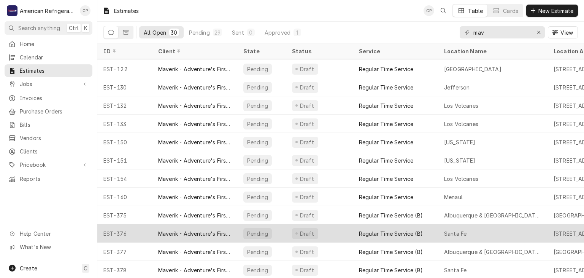
click at [199, 232] on div "Maverik - Adventure's First Stop" at bounding box center [194, 233] width 73 height 8
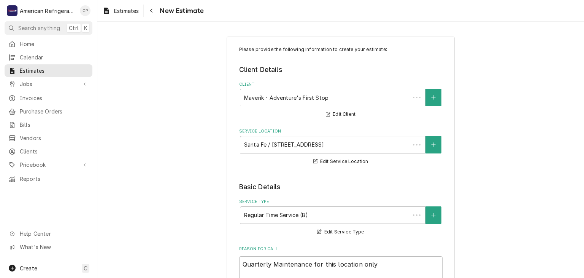
type textarea "x"
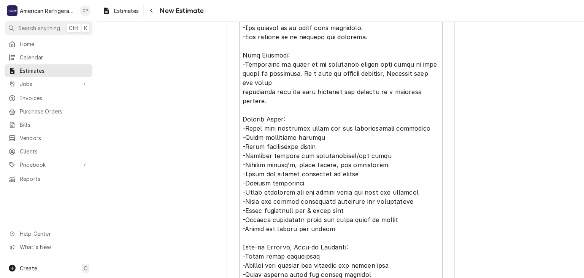
scroll to position [2143, 0]
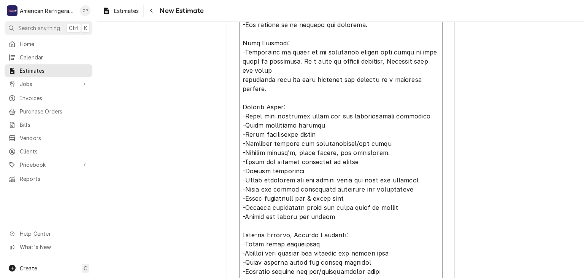
click at [356, 208] on textarea "Notes to Client ( optional )" at bounding box center [341, 202] width 204 height 609
type textarea "Quarterly Preventive Maintenance for HVAC (medium temp), Refrigeration (reach-i…"
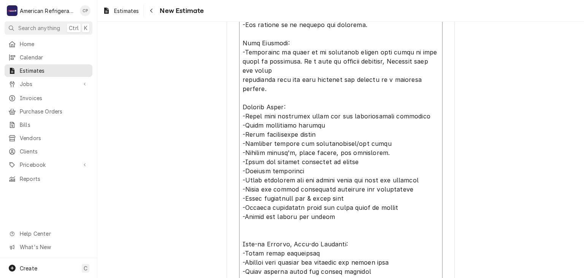
type textarea "x"
paste textarea "-Check and lubricate blower motor and shaft bearings -Inspect heating system fo…"
type textarea "Quarterly Preventive Maintenance for HVAC (medium temp), Refrigeration (reach-i…"
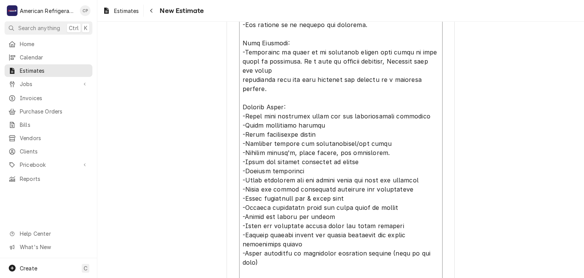
type textarea "x"
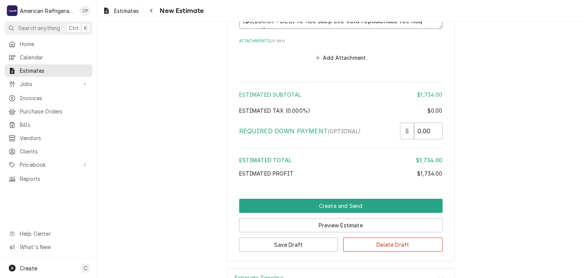
scroll to position [2689, 0]
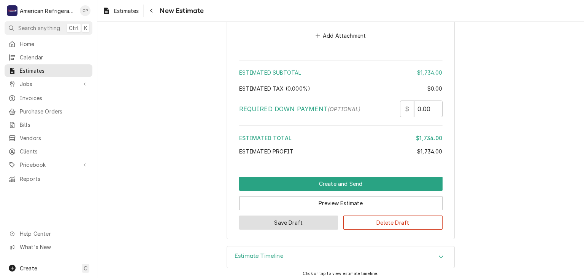
type textarea "Quarterly Preventive Maintenance for HVAC (medium temp), Refrigeration (reach-i…"
click at [269, 215] on button "Save Draft" at bounding box center [288, 222] width 99 height 14
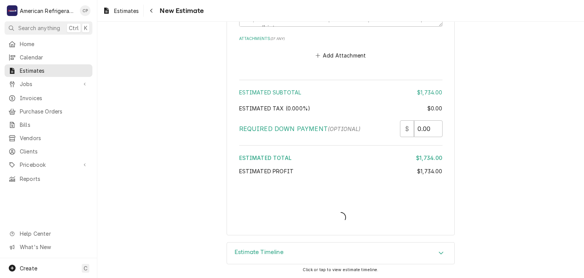
scroll to position [2666, 0]
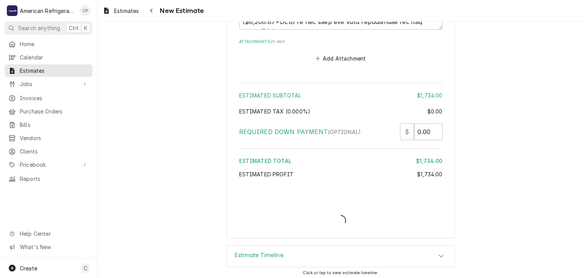
type textarea "x"
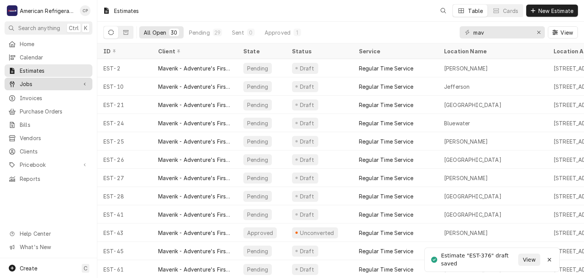
click at [55, 81] on span "Jobs" at bounding box center [48, 84] width 57 height 8
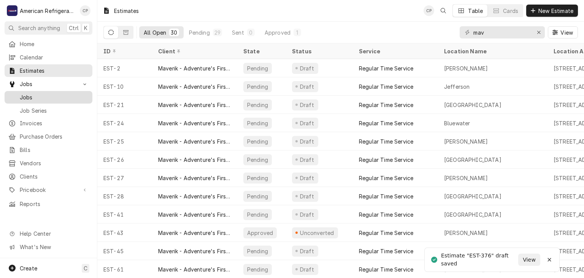
click at [65, 93] on span "Jobs" at bounding box center [54, 97] width 69 height 8
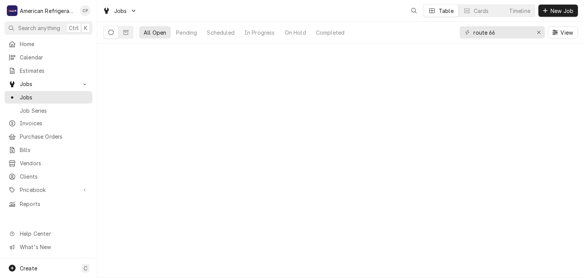
click at [511, 33] on input "route 66" at bounding box center [502, 32] width 57 height 12
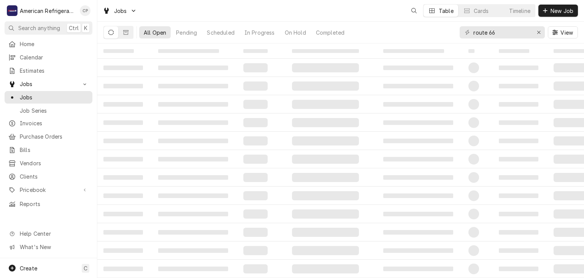
drag, startPoint x: 511, startPoint y: 33, endPoint x: 507, endPoint y: 34, distance: 4.3
click at [511, 33] on input "route 66" at bounding box center [502, 32] width 57 height 12
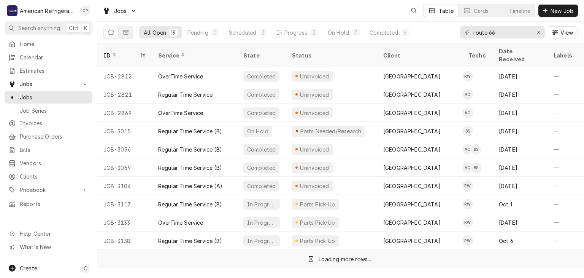
click at [508, 31] on input "route 66" at bounding box center [502, 32] width 57 height 12
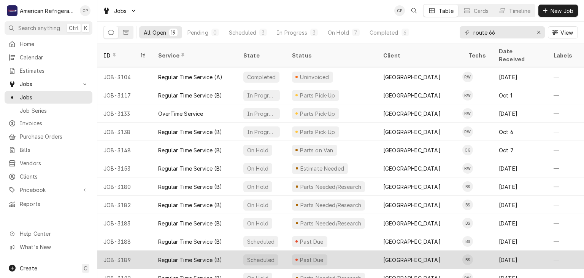
scroll to position [127, 0]
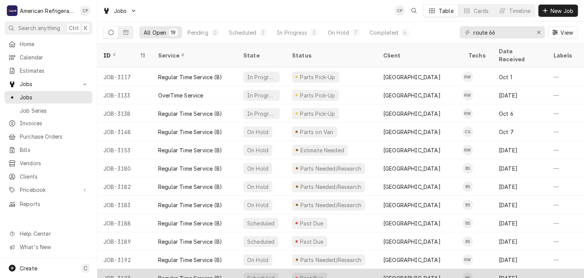
click at [201, 274] on div "Regular Time Service (B)" at bounding box center [190, 278] width 64 height 8
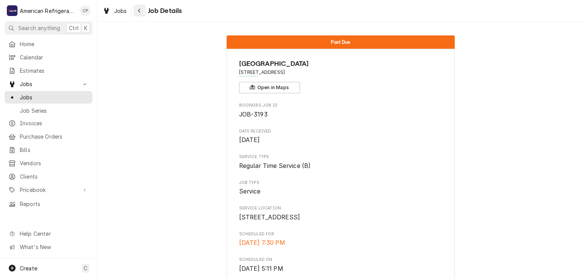
click at [141, 10] on icon "Navigate back" at bounding box center [139, 10] width 3 height 5
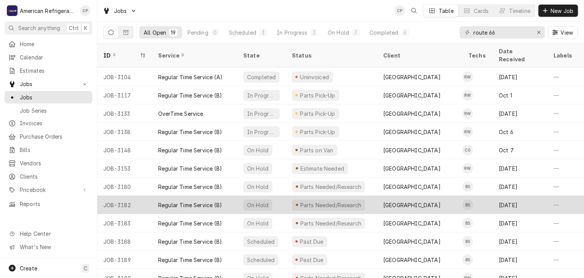
scroll to position [127, 0]
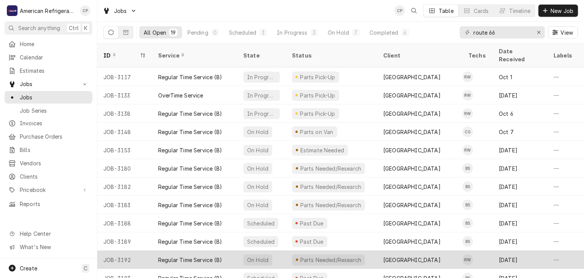
click at [204, 256] on div "Regular Time Service (B)" at bounding box center [190, 260] width 64 height 8
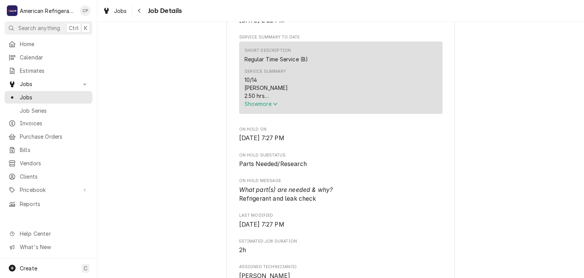
scroll to position [245, 0]
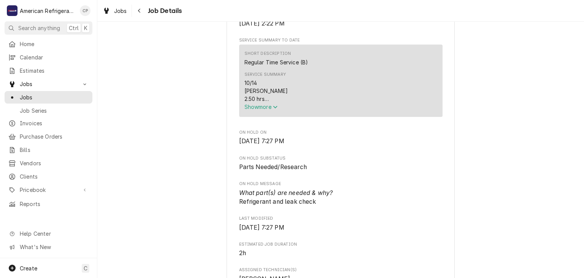
click at [263, 110] on span "Show more" at bounding box center [261, 106] width 33 height 6
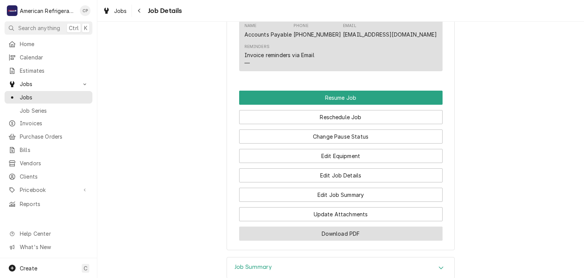
scroll to position [747, 0]
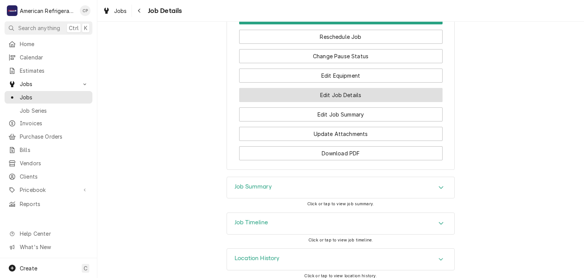
click at [309, 102] on button "Edit Job Details" at bounding box center [341, 95] width 204 height 14
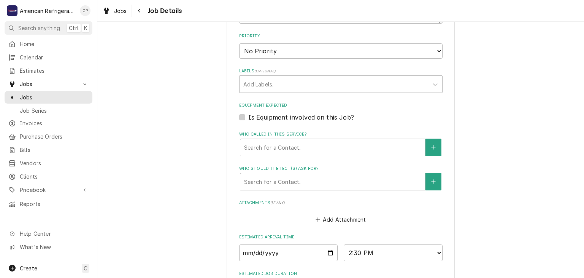
scroll to position [359, 0]
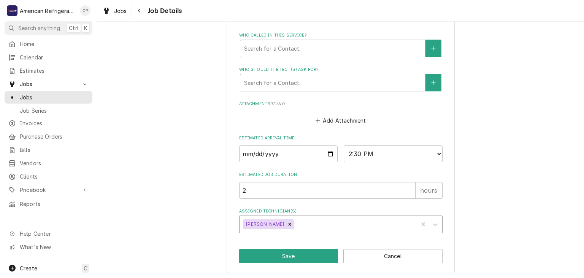
click at [333, 219] on div "Assigned Technician(s)" at bounding box center [355, 224] width 119 height 14
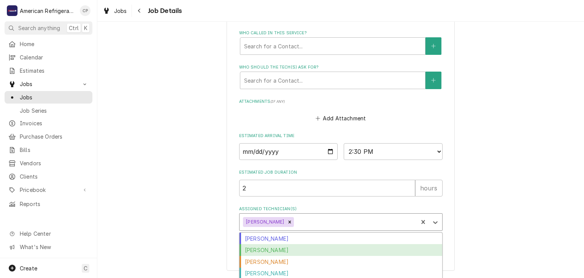
click at [286, 249] on div "[PERSON_NAME]" at bounding box center [341, 250] width 203 height 12
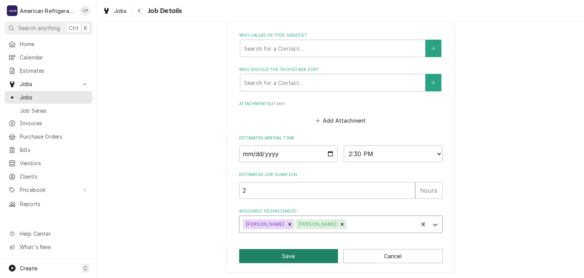
click at [278, 253] on button "Save" at bounding box center [288, 256] width 99 height 14
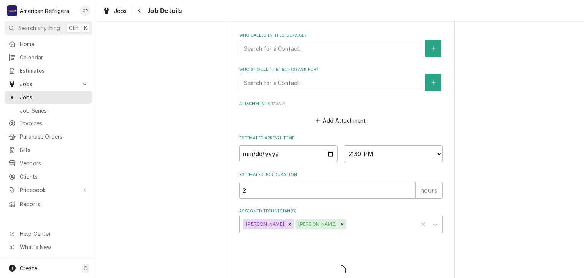
type textarea "x"
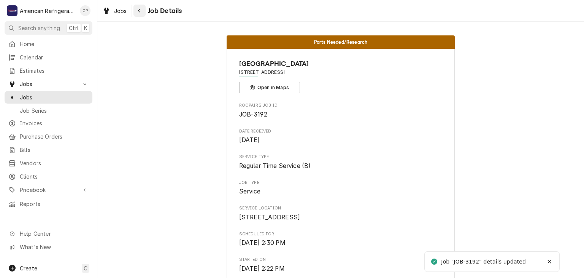
click at [140, 14] on button "Navigate back" at bounding box center [140, 11] width 12 height 12
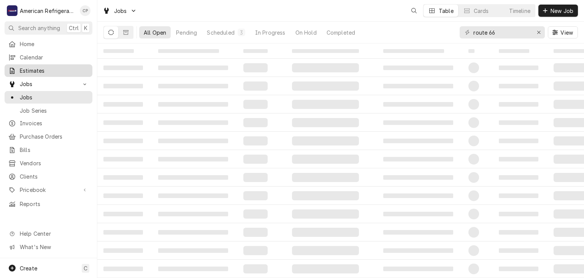
click at [47, 67] on span "Estimates" at bounding box center [54, 71] width 69 height 8
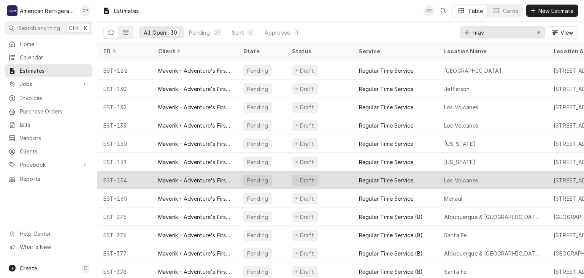
scroll to position [328, 0]
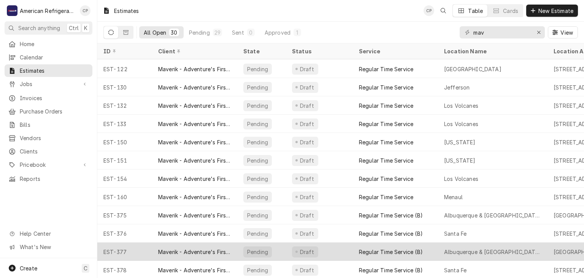
click at [193, 253] on div "Maverik - Adventure's First Stop" at bounding box center [194, 252] width 73 height 8
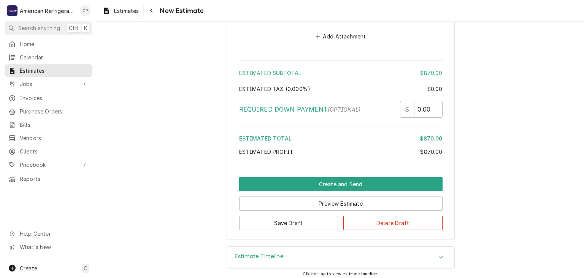
scroll to position [1873, 0]
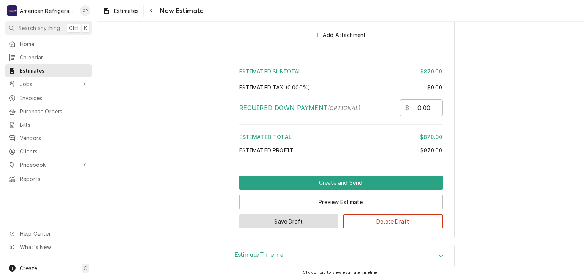
click at [316, 220] on button "Save Draft" at bounding box center [288, 221] width 99 height 14
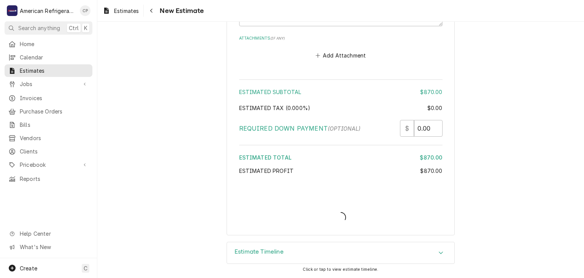
scroll to position [1850, 0]
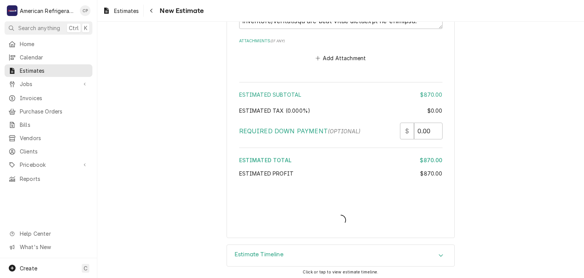
type textarea "x"
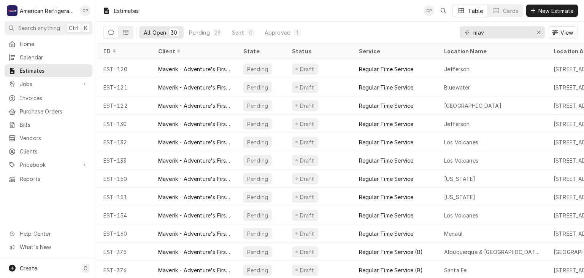
scroll to position [328, 0]
click at [64, 80] on span "Jobs" at bounding box center [48, 84] width 57 height 8
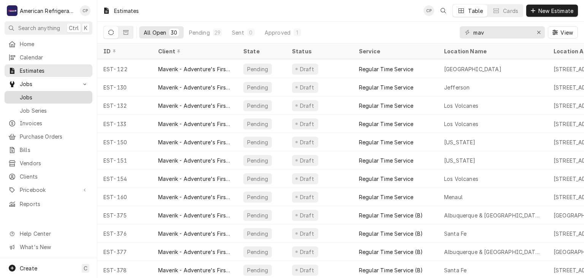
click at [62, 95] on span "Jobs" at bounding box center [54, 97] width 69 height 8
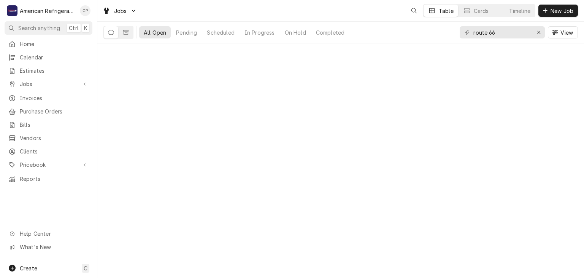
click at [495, 35] on input "route 66" at bounding box center [502, 32] width 57 height 12
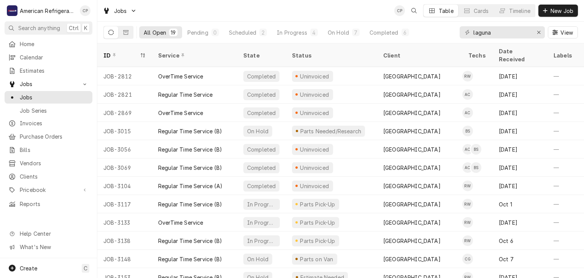
type input "laguna"
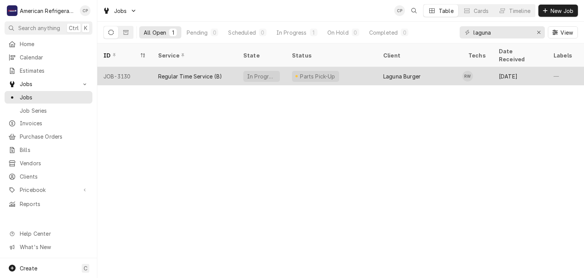
click at [148, 67] on div "JOB-3130" at bounding box center [124, 76] width 55 height 18
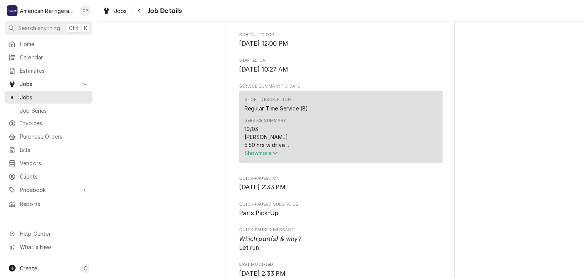
scroll to position [205, 0]
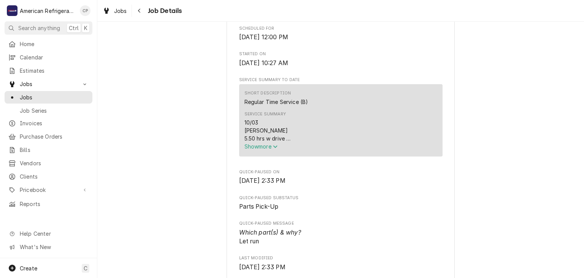
click at [272, 150] on span "Show more" at bounding box center [261, 146] width 33 height 6
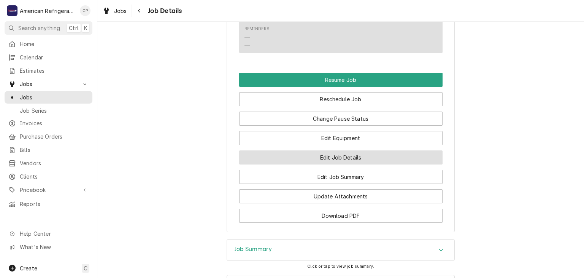
scroll to position [738, 0]
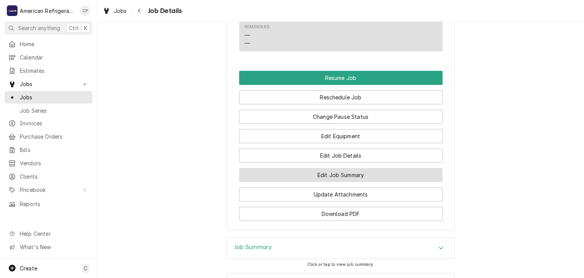
click at [326, 182] on button "Edit Job Summary" at bounding box center [341, 175] width 204 height 14
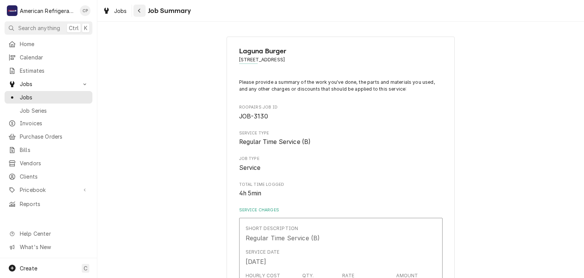
click at [137, 9] on div "Navigate back" at bounding box center [140, 11] width 8 height 8
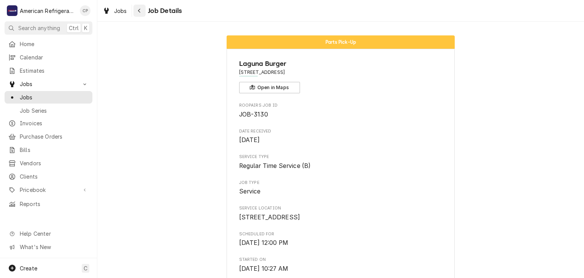
click at [142, 14] on button "Navigate back" at bounding box center [140, 11] width 12 height 12
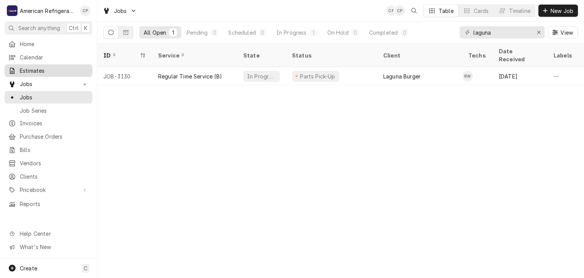
click at [79, 67] on span "Estimates" at bounding box center [54, 71] width 69 height 8
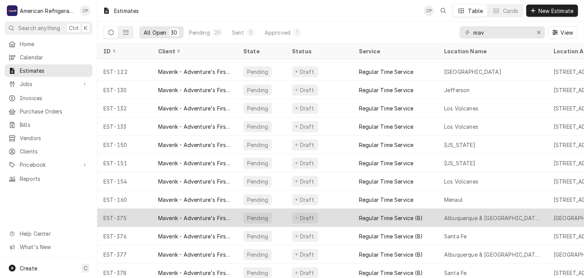
scroll to position [328, 0]
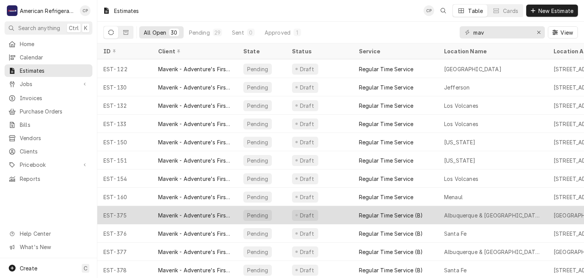
click at [152, 216] on div "Maverik - Adventure's First Stop" at bounding box center [194, 215] width 85 height 18
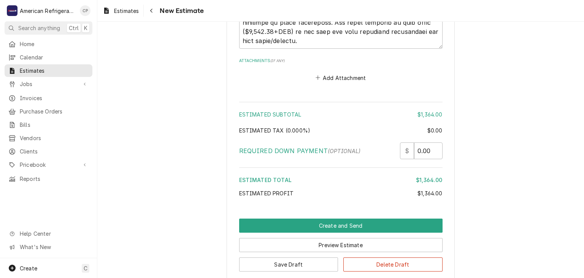
scroll to position [2713, 0]
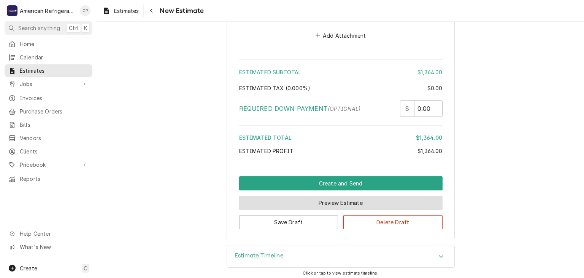
click at [299, 200] on button "Preview Estimate" at bounding box center [341, 203] width 204 height 14
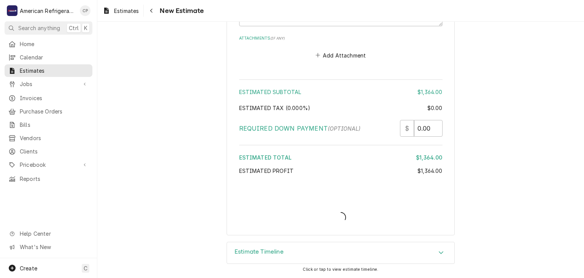
scroll to position [2690, 0]
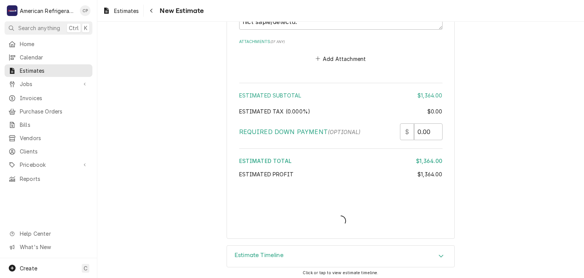
type textarea "x"
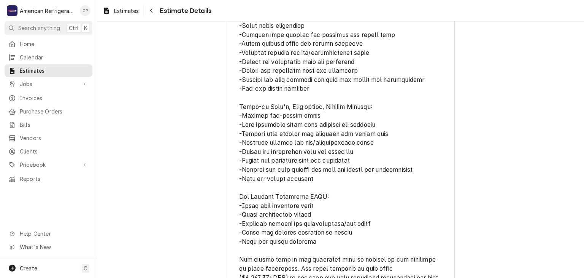
scroll to position [2056, 0]
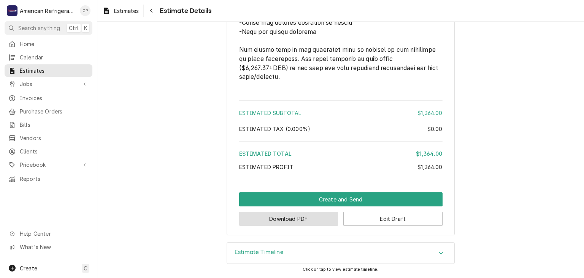
click at [307, 223] on button "Download PDF" at bounding box center [288, 219] width 99 height 14
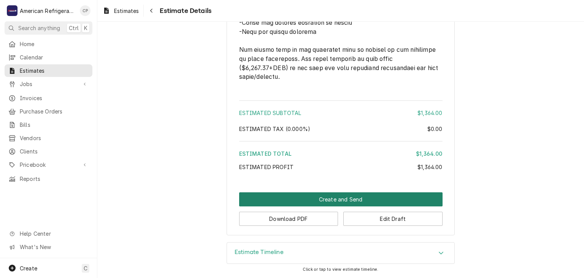
click at [277, 201] on button "Create and Send" at bounding box center [341, 199] width 204 height 14
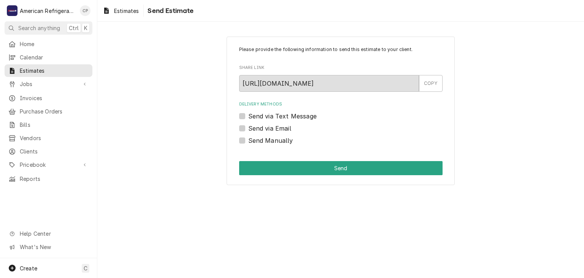
click at [263, 142] on label "Send Manually" at bounding box center [270, 140] width 45 height 9
click at [263, 142] on input "Send Manually" at bounding box center [350, 144] width 204 height 17
checkbox input "true"
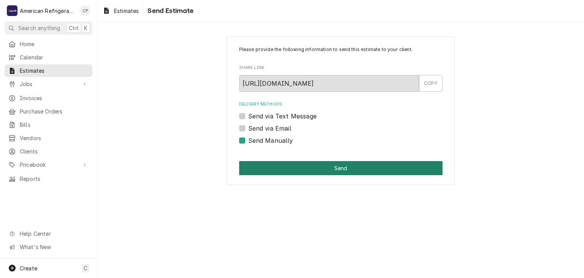
click at [268, 170] on button "Send" at bounding box center [341, 168] width 204 height 14
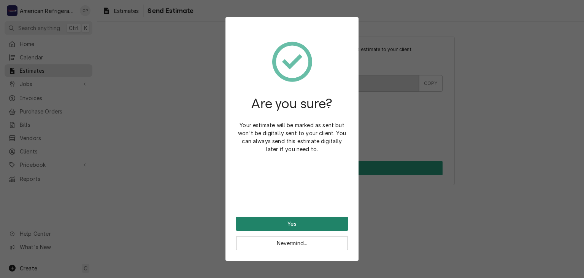
click at [288, 225] on button "Yes" at bounding box center [292, 223] width 112 height 14
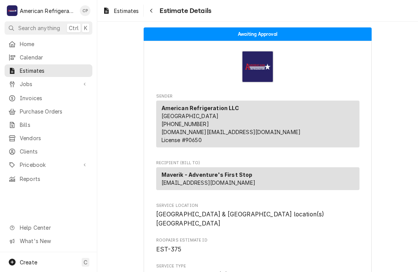
click at [151, 14] on div "Navigate back" at bounding box center [152, 11] width 8 height 8
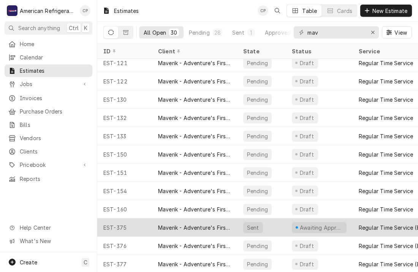
scroll to position [334, 0]
click at [151, 221] on div "EST-376" at bounding box center [124, 227] width 55 height 18
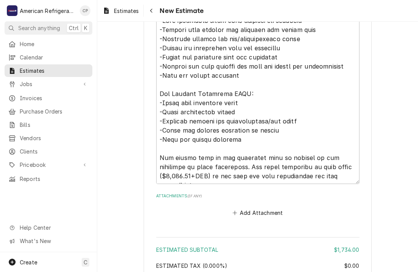
scroll to position [2695, 0]
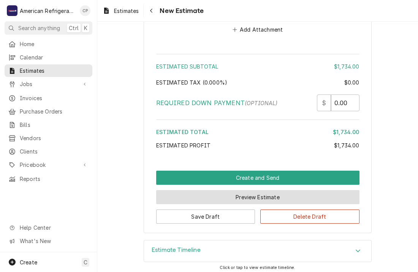
click at [211, 197] on button "Preview Estimate" at bounding box center [258, 197] width 204 height 14
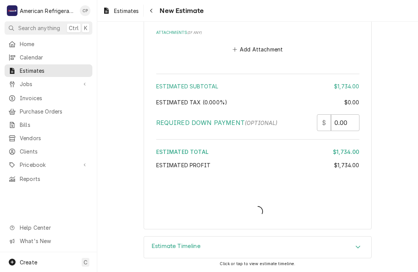
scroll to position [2672, 0]
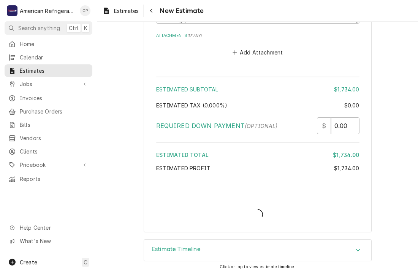
type textarea "x"
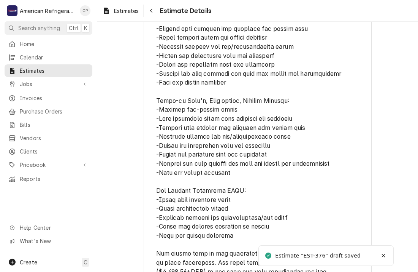
scroll to position [2032, 0]
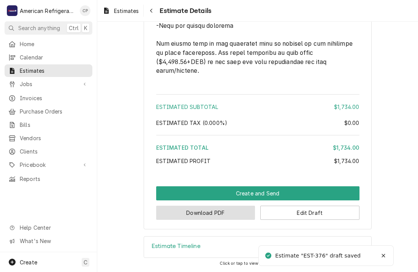
click at [202, 213] on button "Download PDF" at bounding box center [205, 212] width 99 height 14
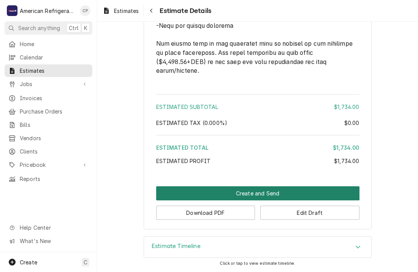
click at [249, 195] on button "Create and Send" at bounding box center [258, 193] width 204 height 14
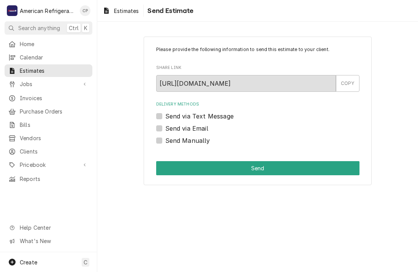
click at [202, 140] on label "Send Manually" at bounding box center [187, 140] width 45 height 9
click at [202, 140] on input "Send Manually" at bounding box center [267, 144] width 204 height 17
checkbox input "true"
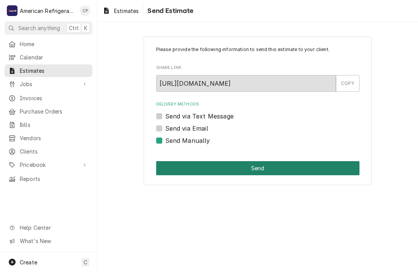
click at [204, 168] on button "Send" at bounding box center [258, 168] width 204 height 14
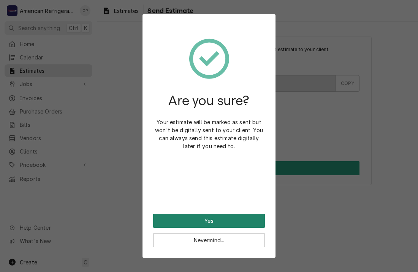
click at [208, 217] on button "Yes" at bounding box center [209, 220] width 112 height 14
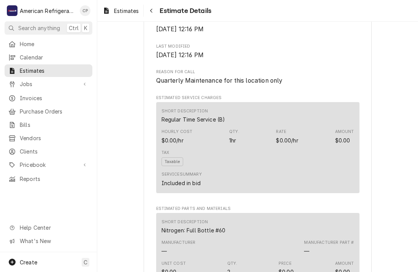
scroll to position [476, 0]
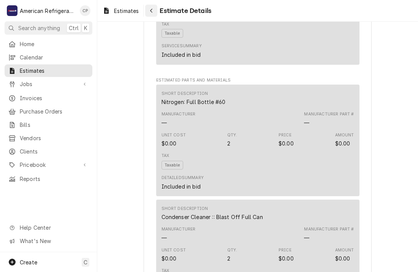
click at [155, 15] on button "Navigate back" at bounding box center [151, 11] width 12 height 12
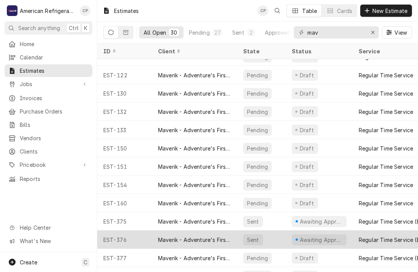
scroll to position [334, 0]
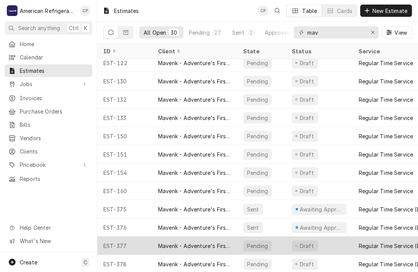
click at [181, 244] on div "Maverik - Adventure's First Stop" at bounding box center [194, 246] width 73 height 8
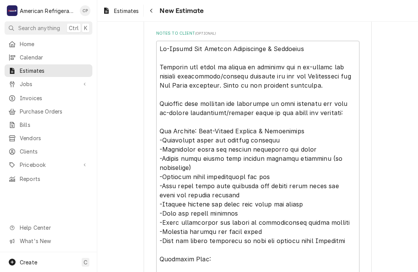
scroll to position [1506, 0]
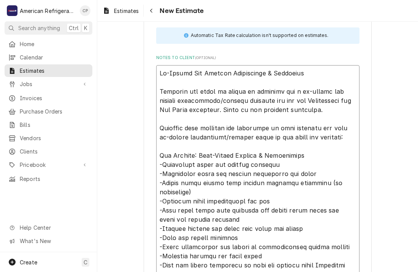
click at [172, 70] on textarea "Notes to Client ( optional )" at bounding box center [258, 219] width 204 height 308
type textarea "x"
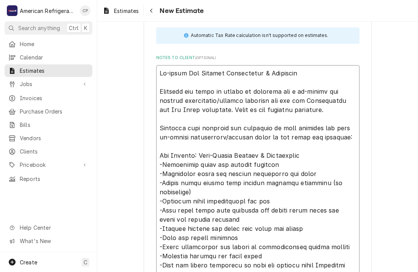
type textarea "Binnual Ice Machine Maintenance & Descaling American was asked to submit an est…"
type textarea "x"
type textarea "Biannual Ice Machine Maintenance & Descaling American was asked to submit an es…"
click at [313, 92] on textarea "Notes to Client ( optional )" at bounding box center [258, 219] width 204 height 308
type textarea "x"
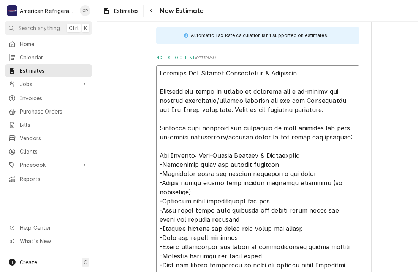
type textarea "Biannual Ice Machine Maintenance & Descaling American was asked to submit an es…"
type textarea "x"
type textarea "Biannual Ice Machine Maintenance & Descaling American was asked to submit an es…"
type textarea "x"
type textarea "Biannual Ice Machine Maintenance & Descaling American was asked to submit an es…"
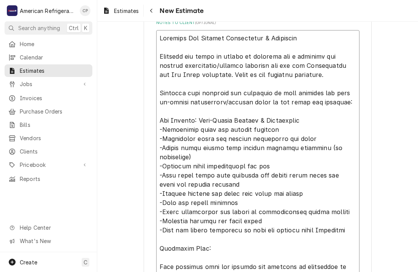
scroll to position [1542, 0]
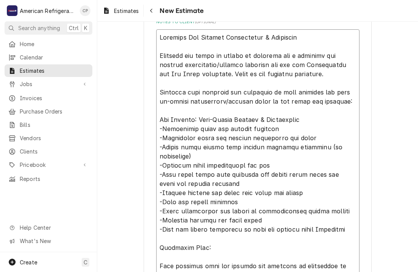
click at [160, 101] on textarea "Notes to Client ( optional )" at bounding box center [258, 183] width 204 height 308
type textarea "x"
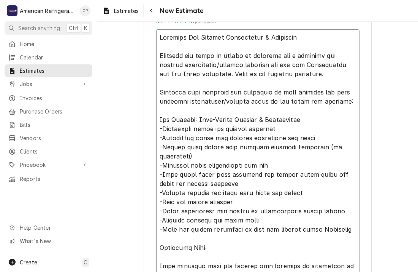
type textarea "Biannual Ice Machine Maintenance & Descaling American was asked to submit an es…"
type textarea "x"
type textarea "Biannual Ice Machine Maintenance & Descaling American was asked to submit an es…"
type textarea "x"
type textarea "Biannual Ice Machine Maintenance & Descaling American was asked to submit an es…"
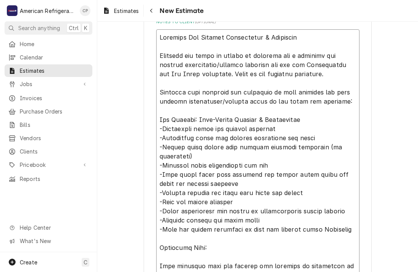
type textarea "x"
type textarea "Biannual Ice Machine Maintenance & Descaling American was asked to submit an es…"
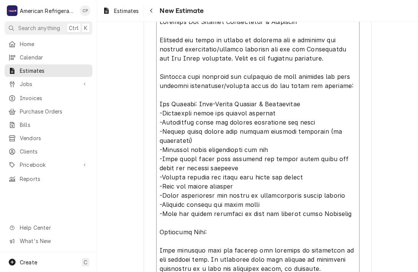
scroll to position [1558, 0]
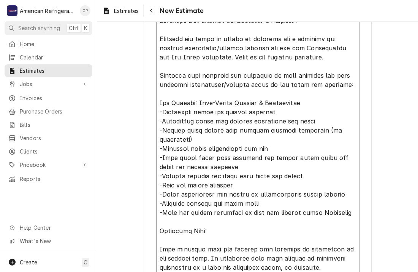
click at [220, 100] on textarea "Notes to Client ( optional )" at bounding box center [258, 167] width 204 height 308
type textarea "x"
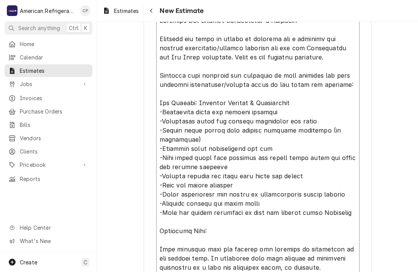
type textarea "Biannual Ice Machine Maintenance & Descaling American was asked to submit an es…"
type textarea "x"
type textarea "Biannual Ice Machine Maintenance & Descaling American was asked to submit an es…"
type textarea "x"
type textarea "Biannual Ice Machine Maintenance & Descaling American was asked to submit an es…"
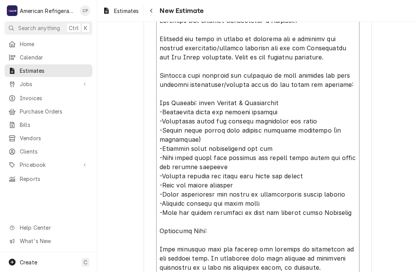
type textarea "x"
type textarea "Biannual Ice Machine Maintenance & Descaling American was asked to submit an es…"
type textarea "x"
type textarea "Biannual Ice Machine Maintenance & Descaling American was asked to submit an es…"
type textarea "x"
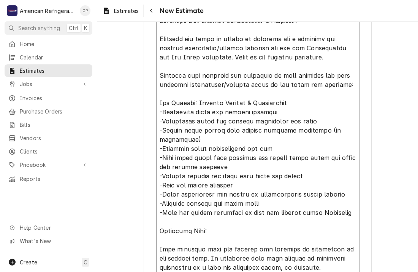
type textarea "Biannual Ice Machine Maintenance & Descaling American was asked to submit an es…"
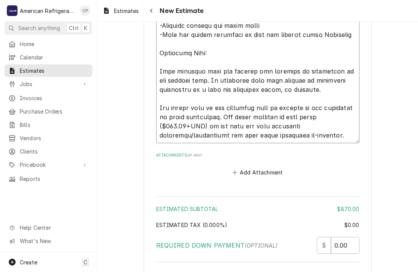
scroll to position [1740, 0]
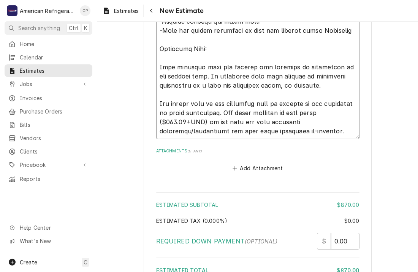
type textarea "x"
type textarea "Biannual Ice Machine Maintenance & Descaling American was asked to submit an es…"
type textarea "x"
type textarea "Biannual Ice Machine Maintenance & Descaling American was asked to submit an es…"
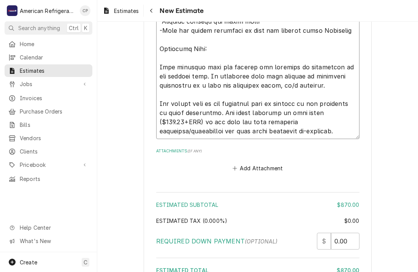
type textarea "x"
type textarea "Biannual Ice Machine Maintenance & Descaling American was asked to submit an es…"
type textarea "x"
type textarea "Biannual Ice Machine Maintenance & Descaling American was asked to submit an es…"
type textarea "x"
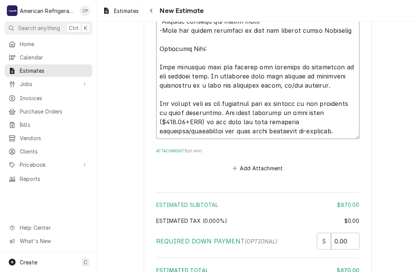
type textarea "Biannual Ice Machine Maintenance & Descaling American was asked to submit an es…"
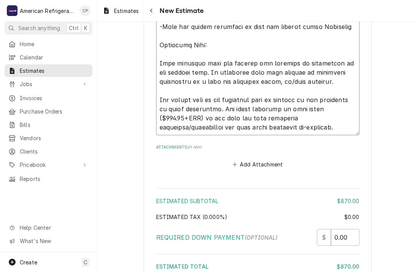
scroll to position [1748, 0]
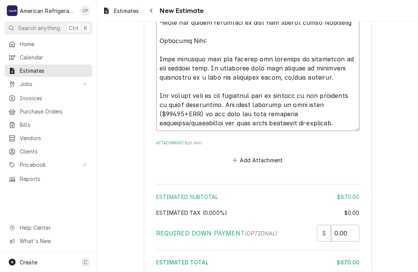
type textarea "x"
type textarea "Biannual Ice Machine Maintenance & Descaling American was asked to submit an es…"
type textarea "x"
type textarea "Biannual Ice Machine Maintenance & Descaling American was asked to submit an es…"
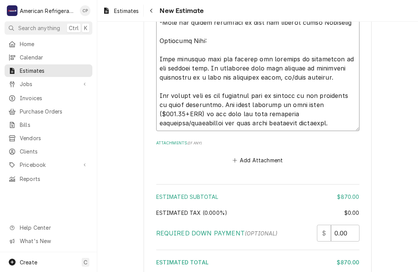
type textarea "x"
type textarea "Biannual Ice Machine Maintenance & Descaling American was asked to submit an es…"
type textarea "x"
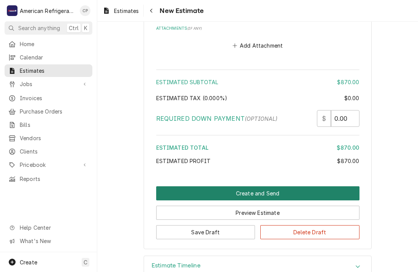
scroll to position [1864, 0]
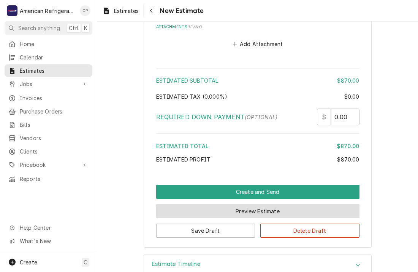
type textarea "Biannual Ice Machine Maintenance & Descaling American was asked to submit an es…"
click at [212, 210] on button "Preview Estimate" at bounding box center [258, 211] width 204 height 14
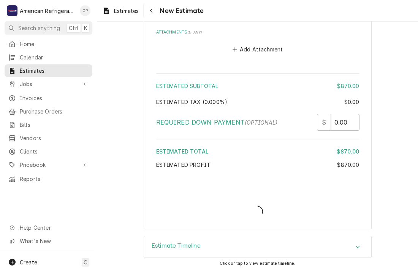
scroll to position [1856, 0]
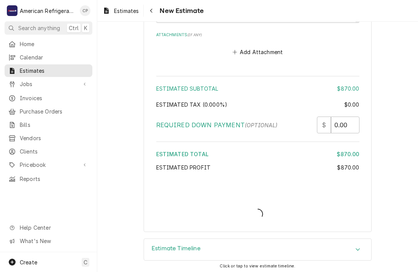
type textarea "x"
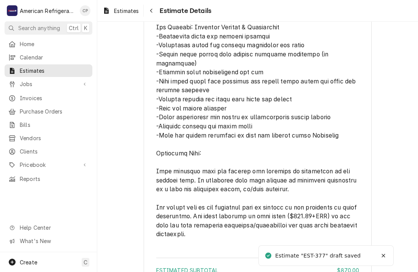
scroll to position [1304, 0]
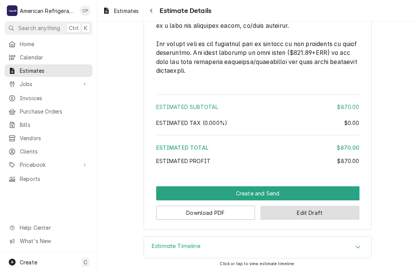
click at [272, 212] on button "Edit Draft" at bounding box center [310, 212] width 99 height 14
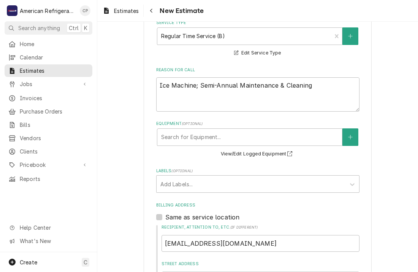
scroll to position [172, 0]
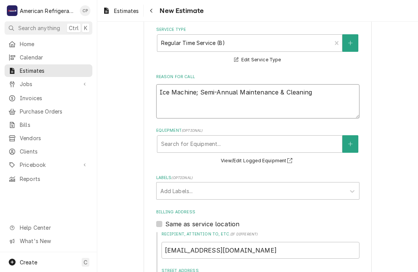
drag, startPoint x: 220, startPoint y: 93, endPoint x: 232, endPoint y: 94, distance: 11.8
click at [220, 93] on textarea "Ice Machine; Semi-Annual Maintenance & Cleaning" at bounding box center [258, 101] width 204 height 34
type textarea "x"
type textarea "Ice Machine; Seminnual Maintenance & Cleaning"
type textarea "x"
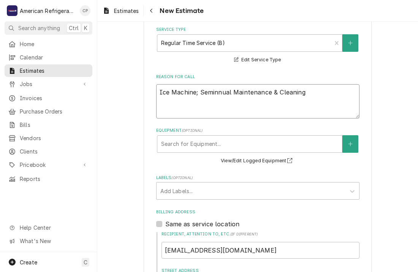
type textarea "Ice Machine; Semnnual Maintenance & Cleaning"
type textarea "x"
type textarea "Ice Machine; Sennual Maintenance & Cleaning"
type textarea "x"
type textarea "Ice Machine; Snnual Maintenance & Cleaning"
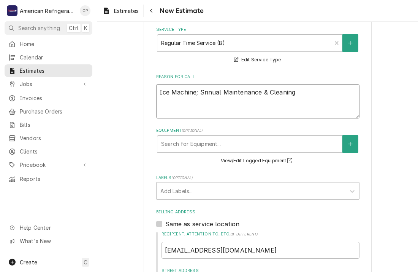
type textarea "x"
type textarea "Ice Machine;nnual Maintenance & Cleaning"
type textarea "x"
type textarea "Ice Machine; Bnnual Maintenance & Cleaning"
type textarea "x"
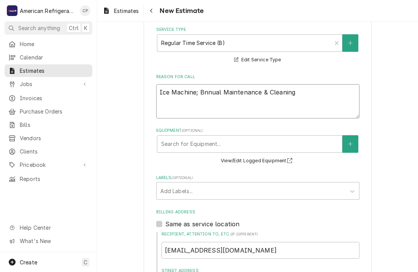
type textarea "Ice Machine; Binnual Maintenance & Cleaning"
type textarea "x"
type textarea "Ice Machine; Biannual Maintenance & Cleaning"
type textarea "x"
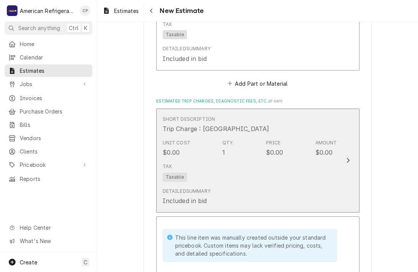
scroll to position [1064, 0]
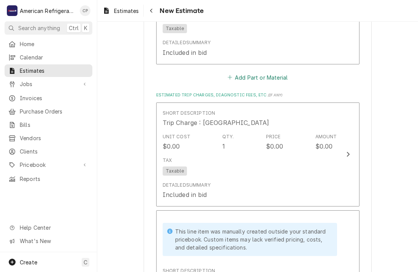
type textarea "Ice Machine; Biannual Maintenance & Cleaning"
click at [255, 75] on button "Add Part or Material" at bounding box center [257, 77] width 63 height 11
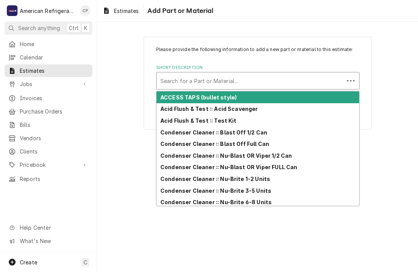
click at [218, 78] on div "Short Description" at bounding box center [251, 81] width 180 height 14
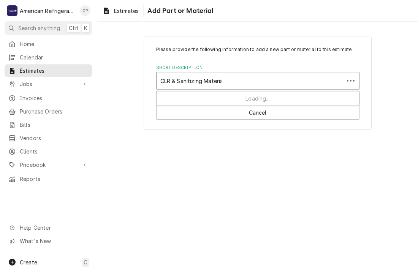
type input "CLR & Sanitizing Material"
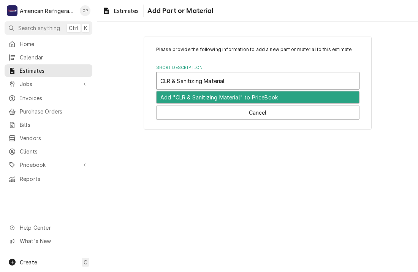
click at [221, 99] on div "Add "CLR & Sanitizing Material" to PriceBook" at bounding box center [258, 97] width 203 height 12
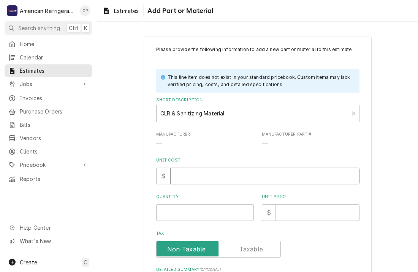
click at [211, 168] on input "Unit Cost" at bounding box center [264, 175] width 189 height 17
type textarea "x"
type input "0"
type textarea "x"
type input "1"
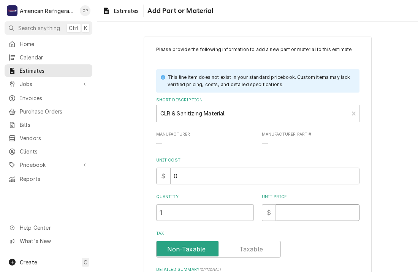
type textarea "x"
type input "0"
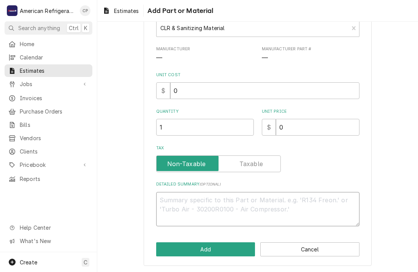
type textarea "x"
type textarea "I"
type textarea "x"
type textarea "In"
type textarea "x"
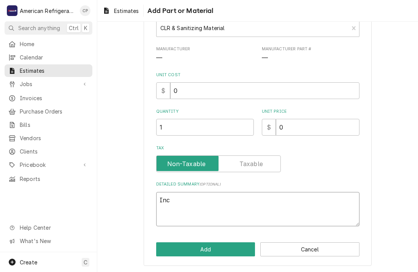
type textarea "Incl"
type textarea "x"
type textarea "Includ"
type textarea "x"
type textarea "Included"
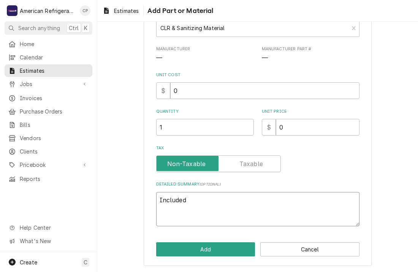
type textarea "x"
type textarea "Included"
type textarea "x"
type textarea "Included i"
type textarea "x"
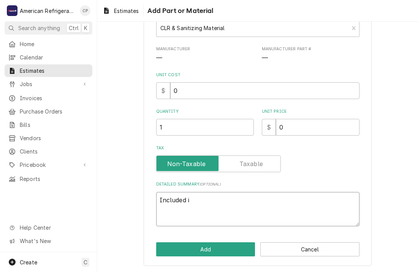
type textarea "Included in"
type textarea "x"
type textarea "Included in"
type textarea "x"
type textarea "Included in b"
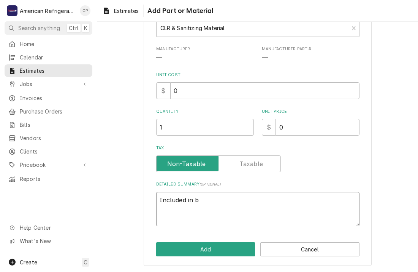
type textarea "x"
type textarea "Included in bi"
type textarea "x"
type textarea "Included in bid"
type textarea "x"
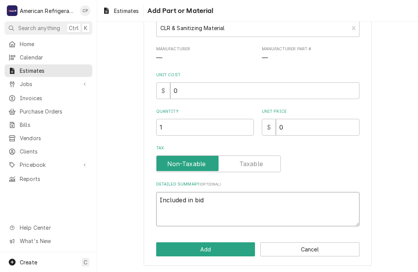
type textarea "Included in bid"
click at [259, 167] on label "Tax" at bounding box center [218, 163] width 125 height 17
click at [259, 167] on input "Tax" at bounding box center [219, 163] width 118 height 17
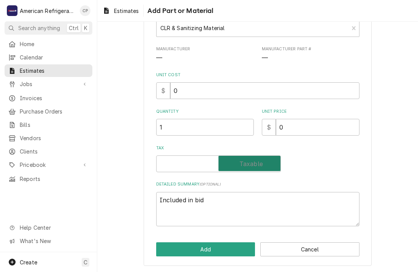
checkbox input "true"
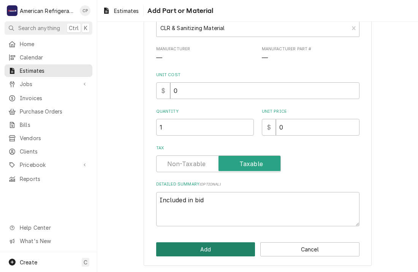
click at [206, 250] on button "Add" at bounding box center [205, 249] width 99 height 14
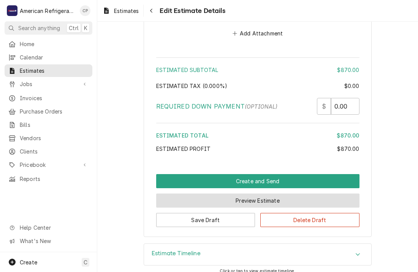
scroll to position [2060, 0]
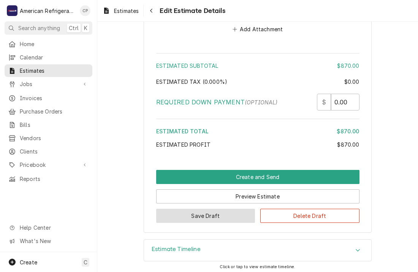
click at [215, 211] on button "Save Draft" at bounding box center [205, 215] width 99 height 14
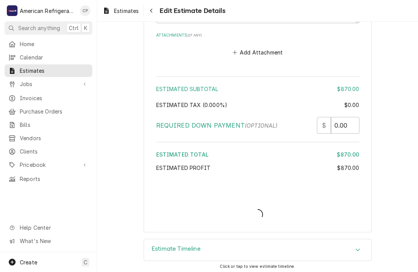
type textarea "x"
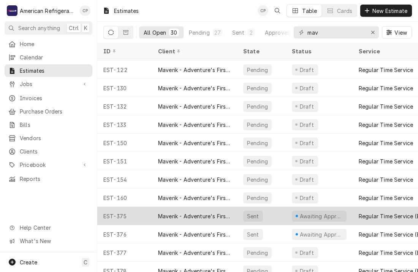
scroll to position [334, 0]
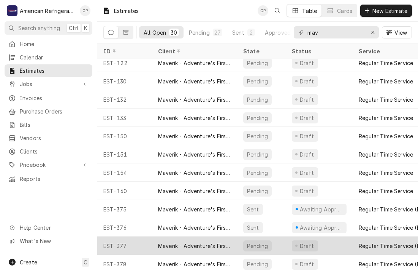
click at [170, 242] on div "Maverik - Adventure's First Stop" at bounding box center [194, 246] width 73 height 8
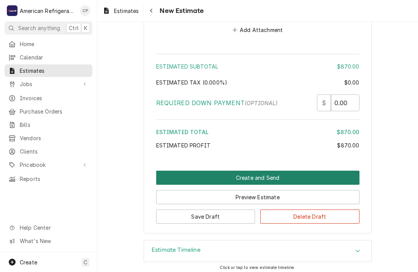
scroll to position [2060, 0]
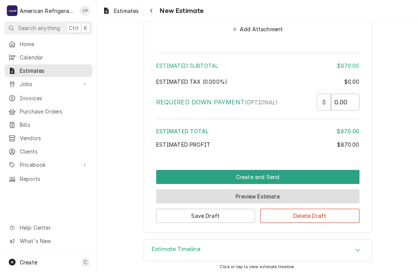
click at [216, 195] on button "Preview Estimate" at bounding box center [258, 196] width 204 height 14
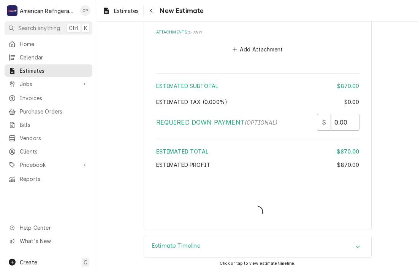
scroll to position [2037, 0]
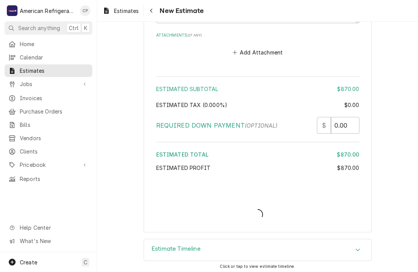
type textarea "x"
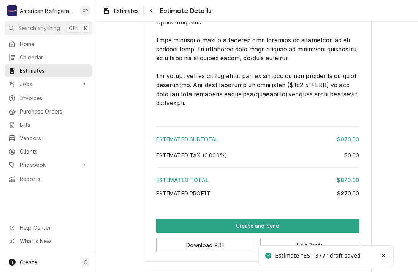
scroll to position [1450, 0]
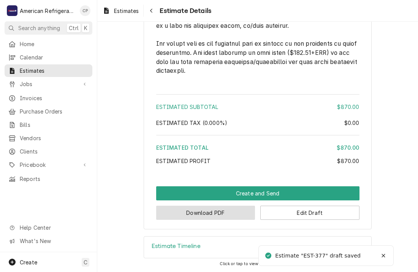
click at [214, 213] on button "Download PDF" at bounding box center [205, 212] width 99 height 14
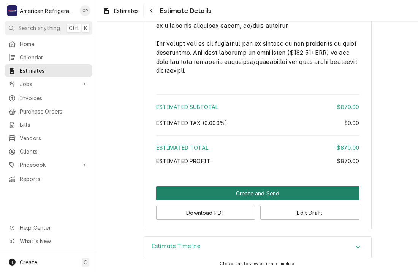
click at [222, 195] on button "Create and Send" at bounding box center [258, 193] width 204 height 14
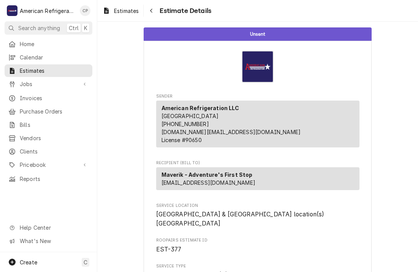
click at [274, 186] on div "Maverik - Adventure's First Stop [EMAIL_ADDRESS][DOMAIN_NAME]" at bounding box center [258, 178] width 204 height 23
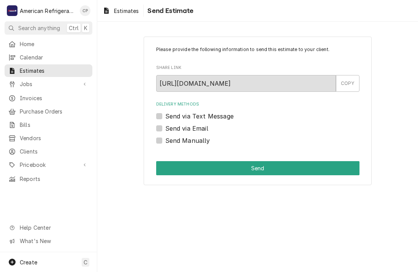
click at [188, 141] on label "Send Manually" at bounding box center [187, 140] width 45 height 9
click at [188, 141] on input "Send Manually" at bounding box center [267, 144] width 204 height 17
checkbox input "true"
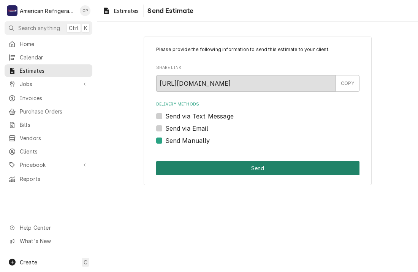
click at [202, 168] on button "Send" at bounding box center [258, 168] width 204 height 14
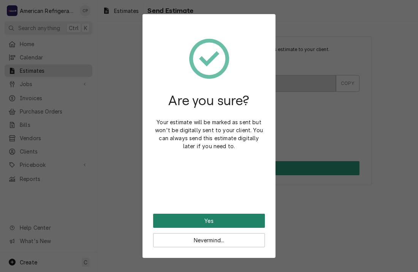
click at [228, 218] on button "Yes" at bounding box center [209, 220] width 112 height 14
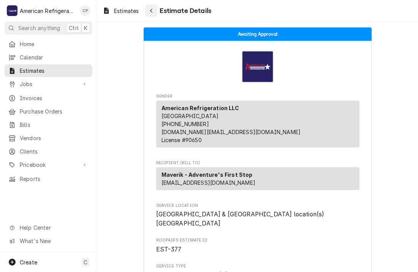
click at [150, 11] on div "Navigate back" at bounding box center [152, 11] width 8 height 8
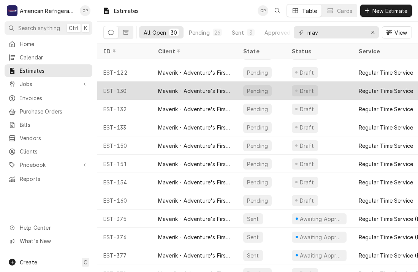
scroll to position [334, 0]
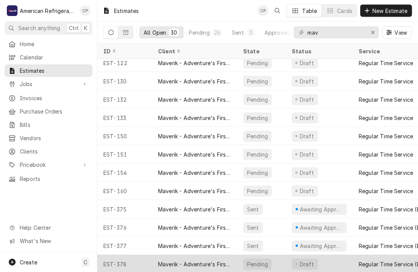
click at [149, 261] on div "EST-378" at bounding box center [124, 264] width 55 height 18
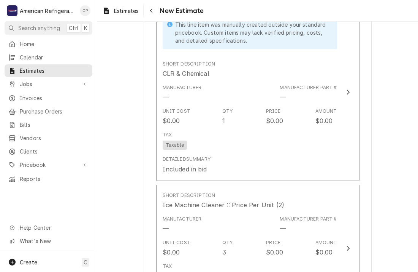
scroll to position [868, 0]
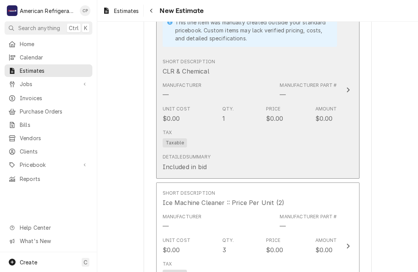
click at [206, 132] on div "Tax Taxable" at bounding box center [250, 138] width 175 height 24
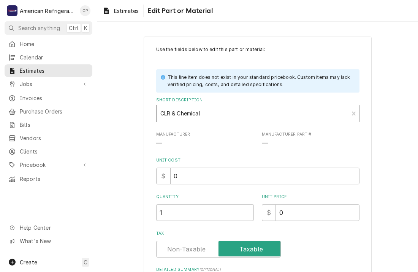
click at [215, 112] on div "Short Description" at bounding box center [253, 114] width 185 height 14
type textarea "x"
type input "CLR & Sanitizing Material"
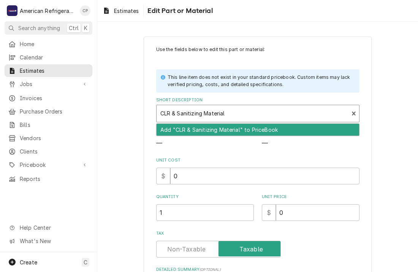
click at [210, 131] on div "Add "CLR & Sanitizing Material" to PriceBook" at bounding box center [258, 130] width 203 height 12
type textarea "x"
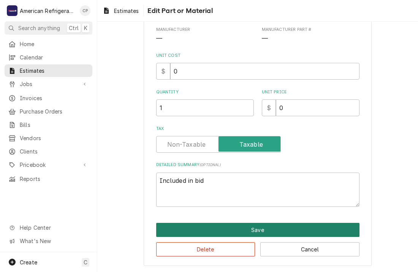
click at [207, 230] on button "Save" at bounding box center [258, 230] width 204 height 14
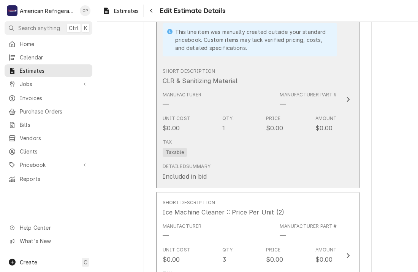
type textarea "x"
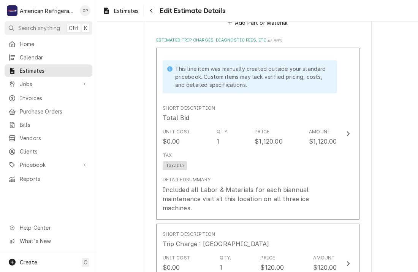
scroll to position [1300, 0]
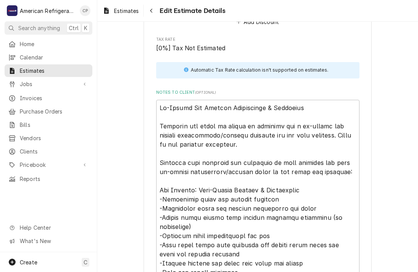
scroll to position [1629, 0]
click at [172, 99] on textarea "Notes to Client ( optional )" at bounding box center [258, 248] width 204 height 299
type textarea "Bi-nnual Ice Machine Maintenance & Descaling American was asked to submit an es…"
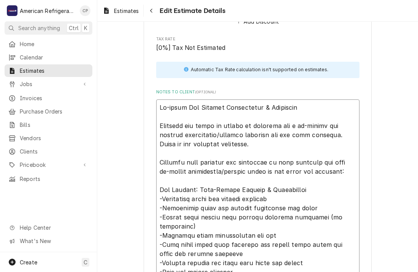
type textarea "x"
type textarea "Binnual Ice Machine Maintenance & Descaling American was asked to submit an est…"
type textarea "x"
type textarea "Biannual Ice Machine Maintenance & Descaling American was asked to submit an es…"
type textarea "x"
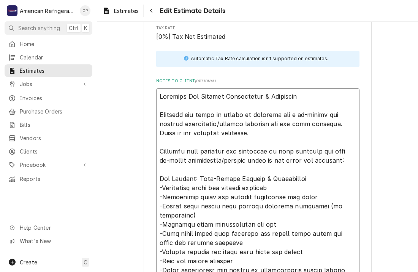
scroll to position [1641, 0]
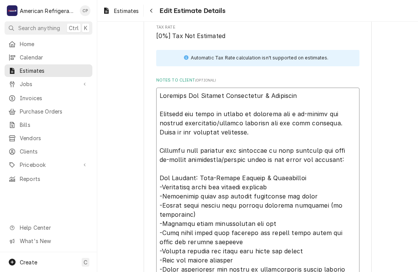
click at [312, 102] on textarea "Notes to Client ( optional )" at bounding box center [258, 237] width 204 height 299
type textarea "Biannual Ice Machine Maintenance & Descaling American was asked to submit an es…"
type textarea "x"
type textarea "Biannual Ice Machine Maintenance & Descaling American was asked to submit an es…"
type textarea "x"
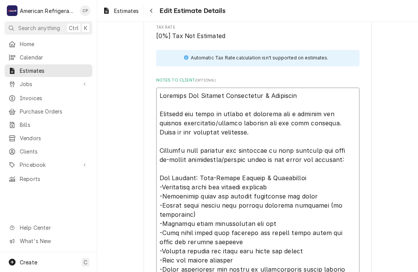
type textarea "Biannual Ice Machine Maintenance & Descaling American was asked to submit an es…"
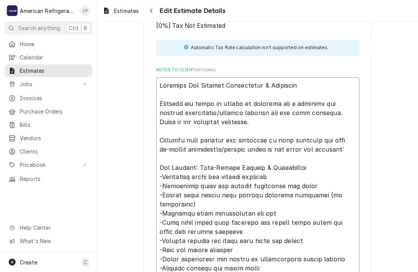
scroll to position [1653, 0]
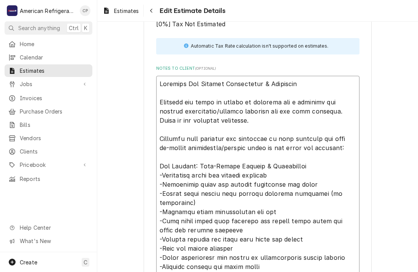
click at [161, 136] on textarea "Notes to Client ( optional )" at bounding box center [258, 225] width 204 height 299
type textarea "x"
type textarea "Biannual Ice Machine Maintenance & Descaling American was asked to submit an es…"
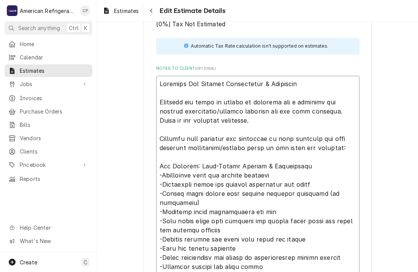
type textarea "x"
type textarea "Biannual Ice Machine Maintenance & Descaling American was asked to submit an es…"
type textarea "x"
type textarea "Biannual Ice Machine Maintenance & Descaling American was asked to submit an es…"
type textarea "x"
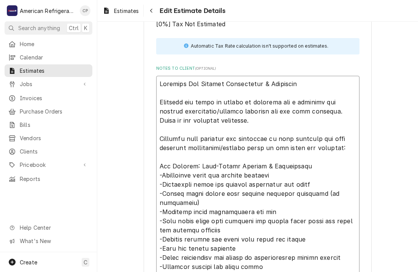
type textarea "Biannual Ice Machine Maintenance & Descaling American was asked to submit an es…"
type textarea "x"
type textarea "Biannual Ice Machine Maintenance & Descaling American was asked to submit an es…"
type textarea "x"
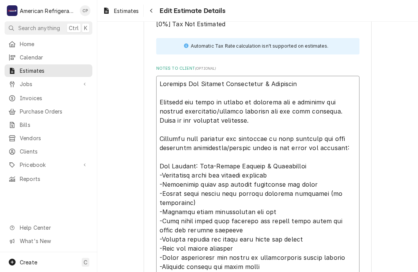
type textarea "Biannual Ice Machine Maintenance & Descaling American was asked to submit an es…"
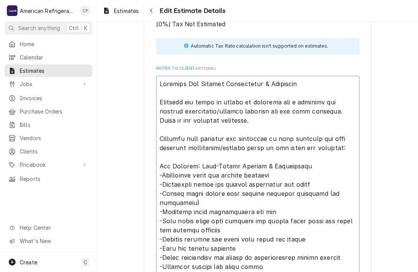
scroll to position [1660, 0]
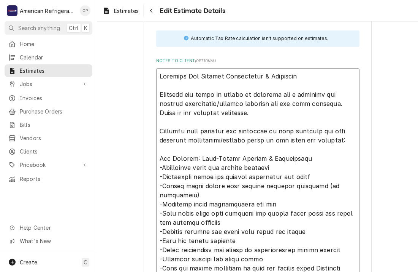
click at [238, 148] on textarea "Notes to Client ( optional )" at bounding box center [258, 217] width 204 height 299
type textarea "x"
type textarea "Biannual Ice Machine Maintenance & Descaling American was asked to submit an es…"
type textarea "x"
type textarea "Biannual Ice Machine Maintenance & Descaling American was asked to submit an es…"
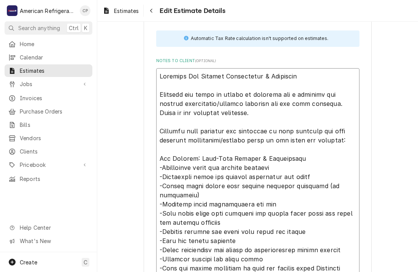
type textarea "x"
type textarea "Biannual Ice Machine Maintenance & Descaling American was asked to submit an es…"
type textarea "x"
type textarea "Biannual Ice Machine Maintenance & Descaling American was asked to submit an es…"
type textarea "x"
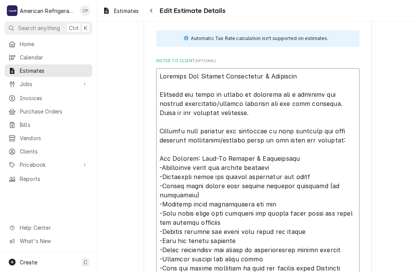
type textarea "Biannual Ice Machine Maintenance & Descaling American was asked to submit an es…"
type textarea "x"
type textarea "Biannual Ice Machine Maintenance & Descaling American was asked to submit an es…"
type textarea "x"
type textarea "Biannual Ice Machine Maintenance & Descaling American was asked to submit an es…"
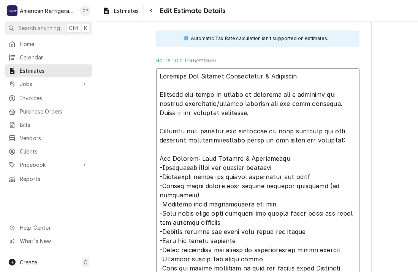
type textarea "x"
type textarea "Biannual Ice Machine Maintenance & Descaling American was asked to submit an es…"
type textarea "x"
type textarea "Biannual Ice Machine Maintenance & Descaling American was asked to submit an es…"
type textarea "x"
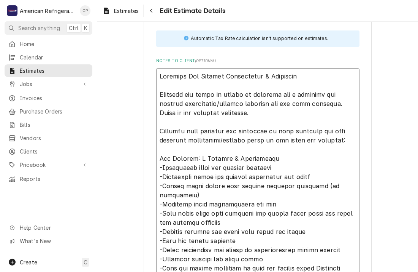
type textarea "Biannual Ice Machine Maintenance & Descaling American was asked to submit an es…"
type textarea "x"
type textarea "Biannual Ice Machine Maintenance & Descaling American was asked to submit an es…"
type textarea "x"
type textarea "Biannual Ice Machine Maintenance & Descaling American was asked to submit an es…"
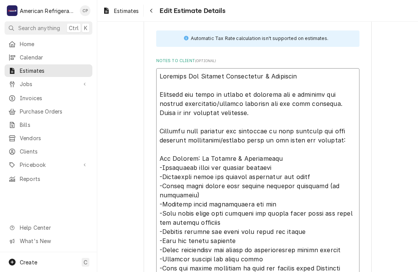
type textarea "x"
type textarea "Biannual Ice Machine Maintenance & Descaling American was asked to submit an es…"
type textarea "x"
type textarea "Biannual Ice Machine Maintenance & Descaling American was asked to submit an es…"
type textarea "x"
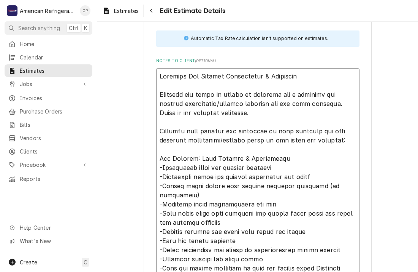
type textarea "Biannual Ice Machine Maintenance & Descaling American was asked to submit an es…"
type textarea "x"
type textarea "Biannual Ice Machine Maintenance & Descaling American was asked to submit an es…"
type textarea "x"
type textarea "Biannual Ice Machine Maintenance & Descaling American was asked to submit an es…"
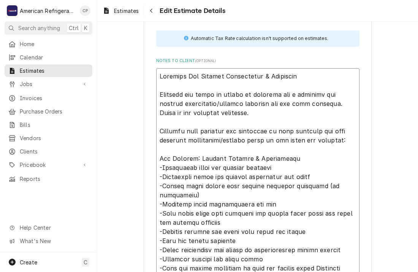
type textarea "x"
type textarea "Biannual Ice Machine Maintenance & Descaling American was asked to submit an es…"
type textarea "x"
type textarea "Biannual Ice Machine Maintenance & Descaling American was asked to submit an es…"
type textarea "x"
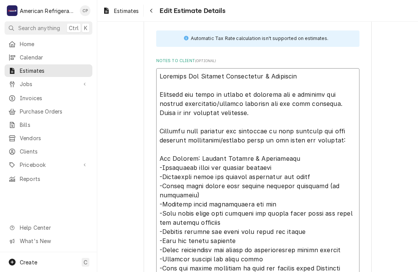
type textarea "Biannual Ice Machine Maintenance & Descaling American was asked to submit an es…"
type textarea "x"
type textarea "Biannual Ice Machine Maintenance & Descaling American was asked to submit an es…"
type textarea "x"
type textarea "Biannual Ice Machine Maintenance & Descaling American was asked to submit an es…"
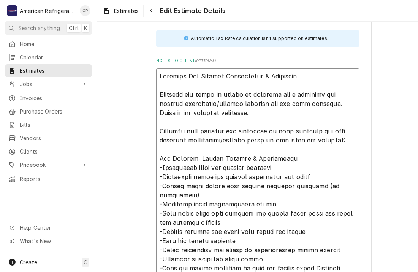
type textarea "x"
type textarea "Biannual Ice Machine Maintenance & Descaling American was asked to submit an es…"
type textarea "x"
type textarea "Biannual Ice Machine Maintenance & Descaling American was asked to submit an es…"
type textarea "x"
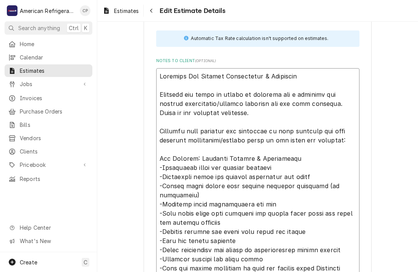
click at [329, 142] on textarea "Notes to Client ( optional )" at bounding box center [258, 217] width 204 height 299
type textarea "Biannual Ice Machine Maintenance & Descaling American was asked to submit an es…"
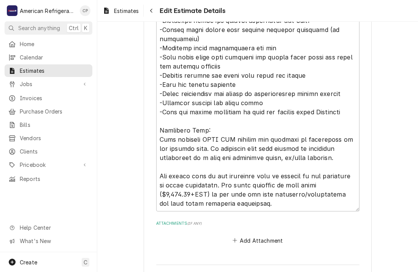
scroll to position [2018, 0]
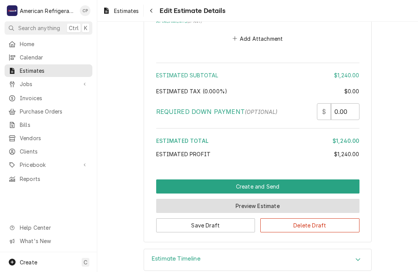
click at [284, 199] on button "Preview Estimate" at bounding box center [258, 206] width 204 height 14
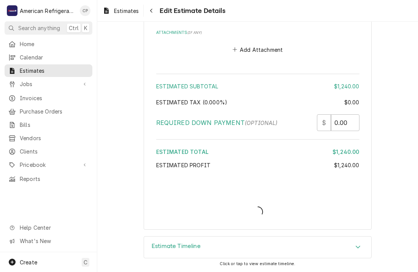
scroll to position [1995, 0]
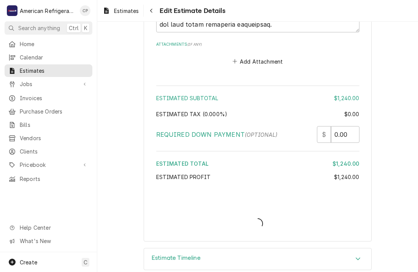
type textarea "x"
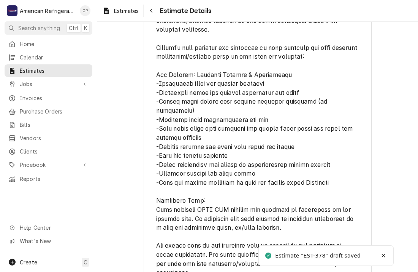
scroll to position [1421, 0]
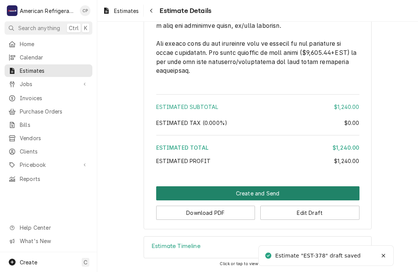
click at [253, 194] on button "Create and Send" at bounding box center [258, 193] width 204 height 14
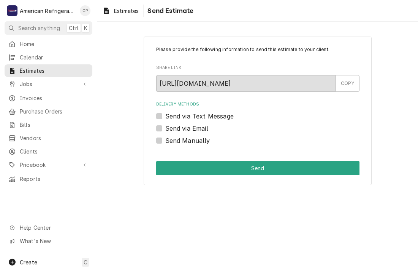
click at [201, 143] on label "Send Manually" at bounding box center [187, 140] width 45 height 9
click at [201, 143] on input "Send Manually" at bounding box center [267, 144] width 204 height 17
checkbox input "true"
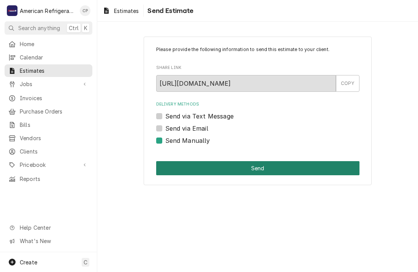
click at [203, 167] on button "Send" at bounding box center [258, 168] width 204 height 14
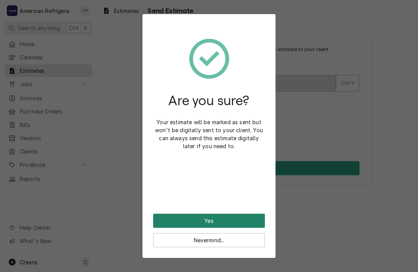
click at [192, 218] on button "Yes" at bounding box center [209, 220] width 112 height 14
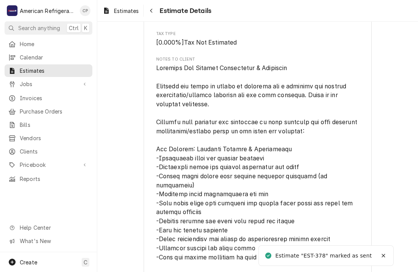
scroll to position [1485, 0]
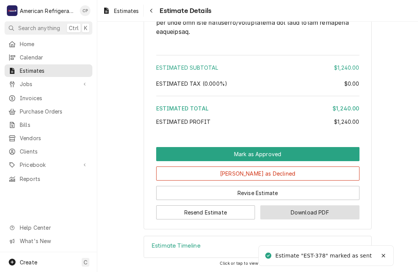
click at [286, 212] on button "Download PDF" at bounding box center [310, 212] width 99 height 14
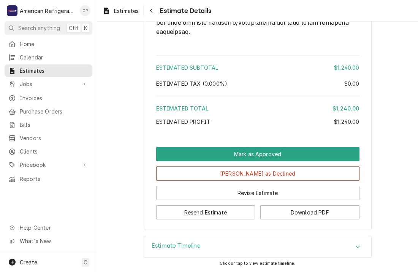
drag, startPoint x: 121, startPoint y: 109, endPoint x: 126, endPoint y: 74, distance: 35.5
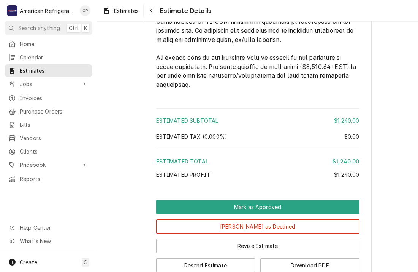
scroll to position [1356, 0]
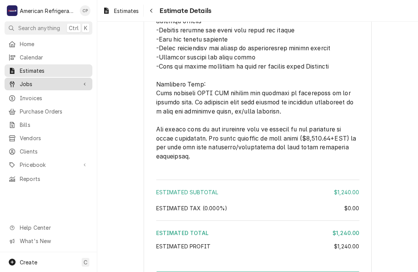
click at [65, 81] on span "Jobs" at bounding box center [48, 84] width 57 height 8
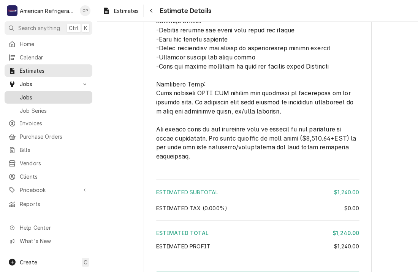
click at [64, 92] on div "Jobs" at bounding box center [48, 97] width 85 height 10
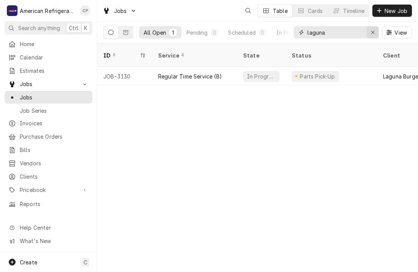
click at [372, 32] on icon "Erase input" at bounding box center [373, 32] width 4 height 5
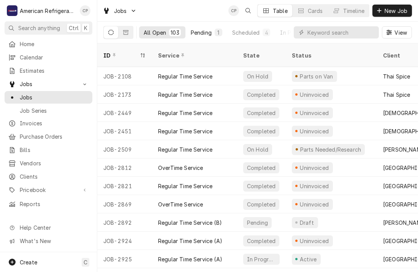
click at [202, 30] on div "Pending" at bounding box center [201, 33] width 21 height 8
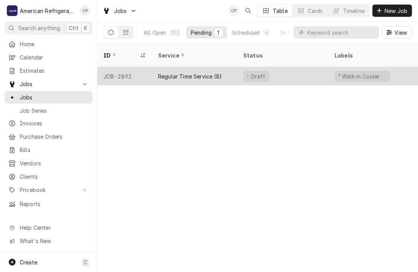
click at [143, 67] on div "JOB-2892" at bounding box center [124, 76] width 55 height 18
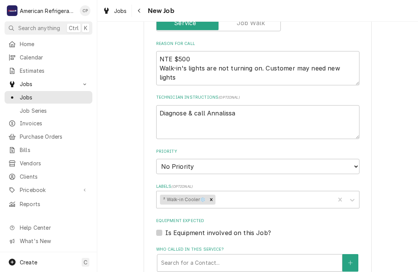
scroll to position [280, 0]
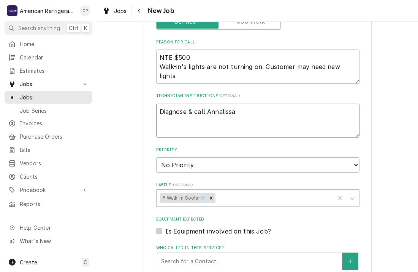
click at [221, 112] on textarea "Diagnose & call Annalissa" at bounding box center [258, 120] width 204 height 34
type textarea "x"
type textarea "Diagnose & call V"
type textarea "x"
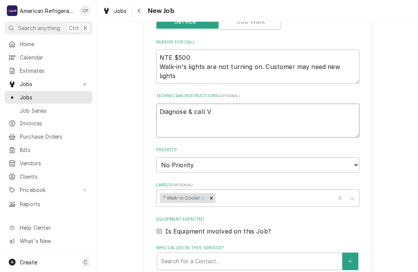
type textarea "Diagnose & call"
type textarea "x"
type textarea "Diagnose & call C"
type textarea "x"
type textarea "Diagnose & call Co"
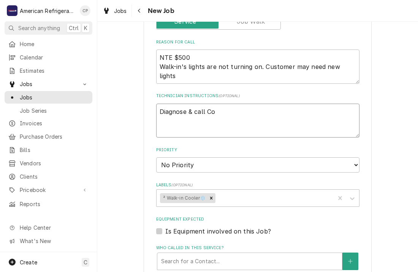
type textarea "x"
type textarea "Diagnose & call Cor"
type textarea "x"
type textarea "Diagnose & call Cord"
type textarea "x"
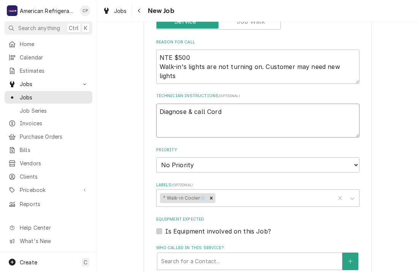
type textarea "Diagnose & call Corde"
type textarea "x"
type textarea "Diagnose & call Cordel"
type textarea "x"
type textarea "Diagnose & call Cordel"
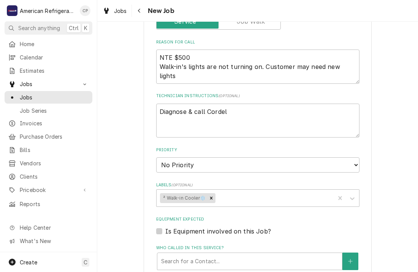
click at [128, 107] on div "Use the fields below to edit this job: Client Details Client Papa Murphy's Take…" at bounding box center [257, 140] width 321 height 781
click at [232, 113] on textarea "Diagnose & call Cordel" at bounding box center [258, 120] width 204 height 34
type textarea "x"
type textarea "Diagnose & call Cordel"
type textarea "x"
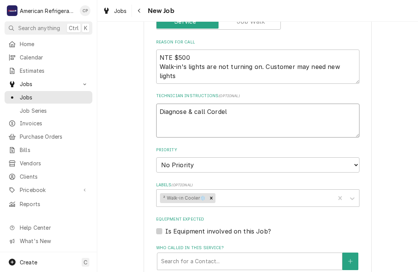
type textarea "Diagnose & call Cordel"
type textarea "x"
type textarea "Diagnose & call Cordel"
type textarea "x"
type textarea "Diagnose & call Cordel"
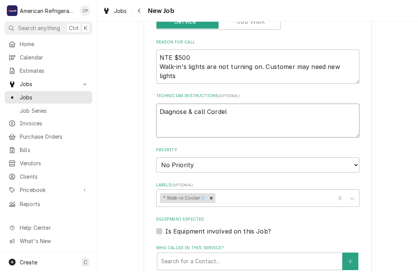
type textarea "x"
type textarea "Diagnose & call Cordel"
type textarea "x"
type textarea "Diagnose & call Cordel"
type textarea "x"
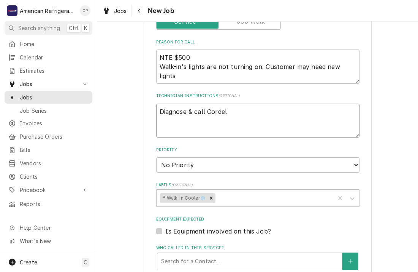
type textarea "Diagnose & call Cordel"
type textarea "x"
type textarea "Diagnose & call Cordel"
type textarea "x"
type textarea "Diagnose & call Cordel"
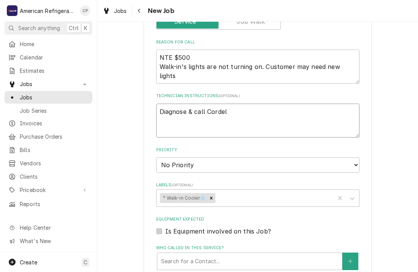
type textarea "x"
type textarea "Diagnose & call Cordel"
type textarea "x"
type textarea "Diagnose & call Cordel"
type textarea "x"
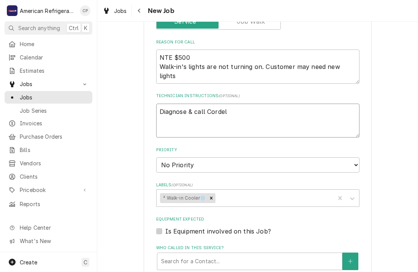
type textarea "Diagnose & call Cordel"
type textarea "x"
type textarea "Diagnose & call Cordel"
type textarea "x"
type textarea "Diagnose & call Cordel"
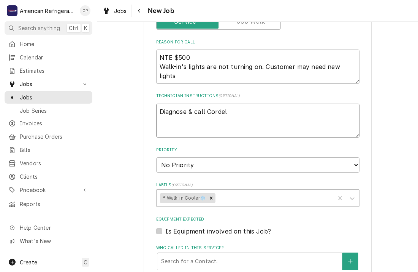
type textarea "x"
type textarea "Diagnose & call Cordel"
type textarea "x"
type textarea "Diagnose & call Cordel"
type textarea "x"
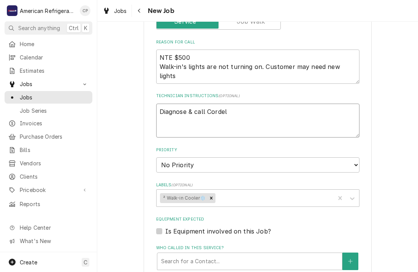
type textarea "Diagnose & call Cordel"
type textarea "x"
type textarea "Diagnose & call Cordel"
type textarea "x"
type textarea "Diagnose & call Cordel"
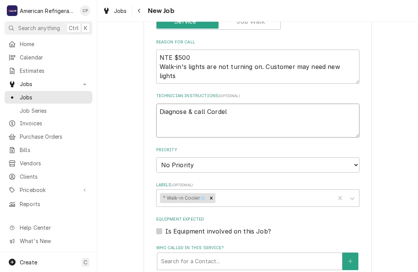
type textarea "x"
type textarea "Diagnose & call Cordel"
type textarea "x"
type textarea "Diagnose & call Cordel"
type textarea "x"
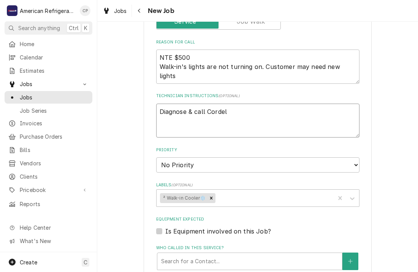
type textarea "Diagnose & call Cordel"
type textarea "x"
type textarea "Diagnose & call Cordel"
type textarea "x"
type textarea "Diagnose & call Cordel"
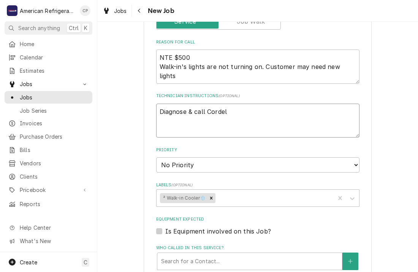
type textarea "x"
type textarea "Diagnose & call Cordel"
type textarea "x"
type textarea "Diagnose & call Cordel"
type textarea "x"
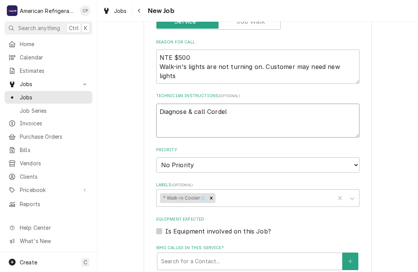
type textarea "Diagnose & call Cordel"
type textarea "x"
type textarea "Diagnose & call Cordel"
click at [146, 115] on div "Use the fields below to edit this job: Client Details Client Papa Murphy's Take…" at bounding box center [258, 140] width 228 height 767
click at [235, 106] on textarea "Diagnose & call Cordel" at bounding box center [258, 120] width 204 height 34
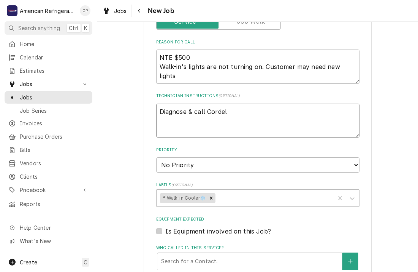
type textarea "x"
type textarea "Diagnose & call Cordel"
type textarea "x"
type textarea "Diagnose & call Cordel"
type textarea "x"
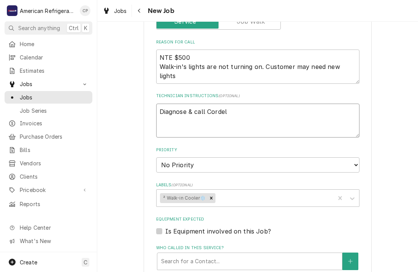
type textarea "Diagnose & call Cordel"
type textarea "x"
type textarea "Diagnose & call Cordel"
type textarea "x"
type textarea "Diagnose & call Cordel"
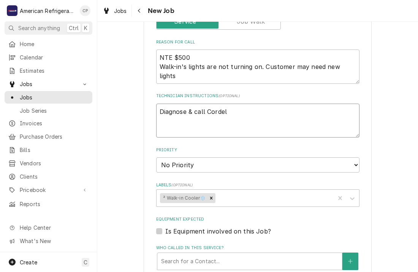
type textarea "x"
type textarea "Diagnose & call Cordel"
type textarea "x"
type textarea "Diagnose & call Cordel"
type textarea "x"
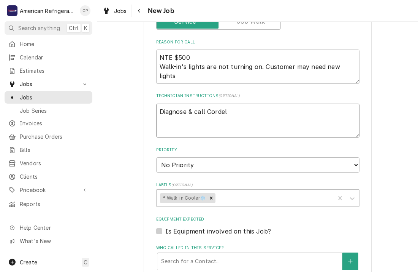
type textarea "Diagnose & call Cordel"
type textarea "x"
type textarea "Diagnose & call Cordel"
type textarea "x"
type textarea "Diagnose & call Cordel"
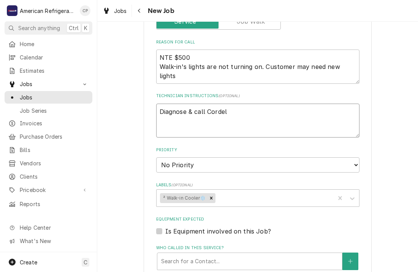
type textarea "x"
type textarea "Diagnose & call Cordel"
type textarea "x"
type textarea "Diagnose & call Cordel"
type textarea "x"
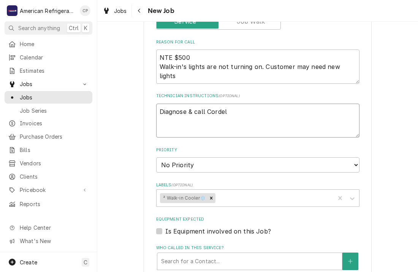
type textarea "Diagnose & call Cordel"
type textarea "x"
type textarea "Diagnose & call Cordel"
type textarea "x"
type textarea "Diagnose & call Cordel"
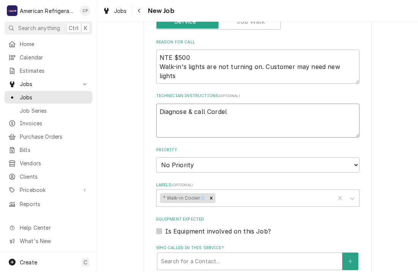
type textarea "x"
type textarea "Diagnose & call Cordel"
type textarea "x"
type textarea "Diagnose & call Cordel"
type textarea "x"
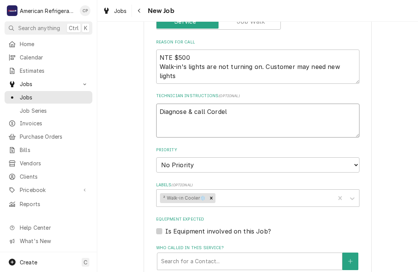
type textarea "Diagnose & call Cordel"
type textarea "x"
type textarea "Diagnose & call Cordel"
type textarea "x"
type textarea "Diagnose & call Cordel"
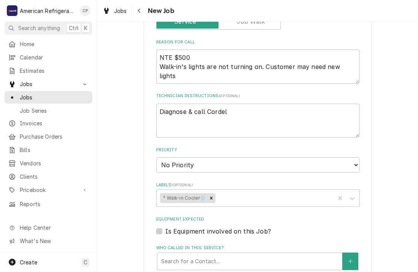
click at [130, 116] on div "Use the fields below to edit this job: Client Details Client Papa Murphy's Take…" at bounding box center [257, 140] width 321 height 781
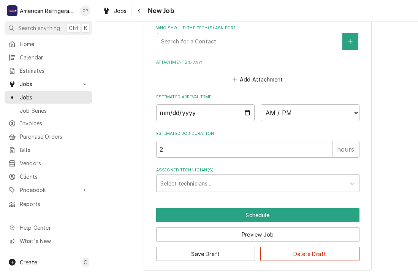
scroll to position [536, 0]
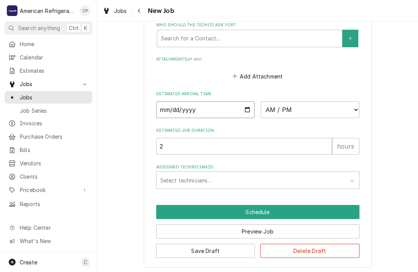
click at [246, 107] on input "Date" at bounding box center [205, 109] width 99 height 17
click at [248, 107] on input "Date" at bounding box center [205, 109] width 99 height 17
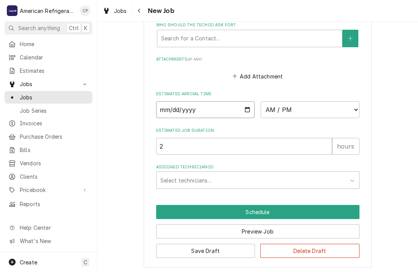
click at [248, 107] on input "Date" at bounding box center [205, 109] width 99 height 17
click at [232, 91] on label "Estimated Arrival Time" at bounding box center [258, 94] width 204 height 6
click at [246, 108] on input "Date" at bounding box center [205, 109] width 99 height 17
type textarea "x"
type input "2025-10-15"
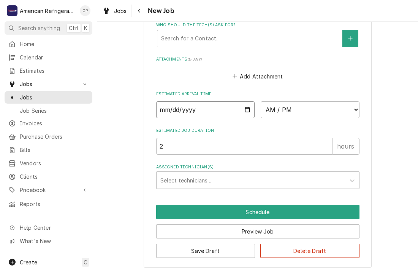
type textarea "x"
click at [290, 107] on select "AM / PM 6:00 AM 6:15 AM 6:30 AM 6:45 AM 7:00 AM 7:15 AM 7:30 AM 7:45 AM 8:00 AM…" at bounding box center [310, 109] width 99 height 17
select select "13:00:00"
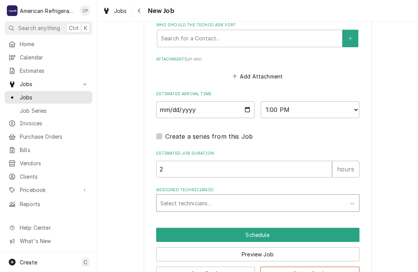
click at [208, 202] on div "Assigned Technician(s)" at bounding box center [251, 203] width 181 height 14
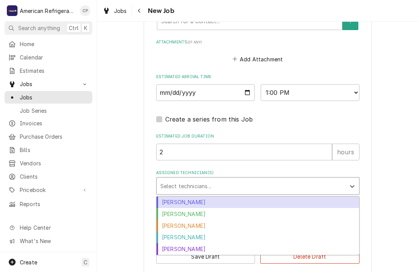
scroll to position [559, 0]
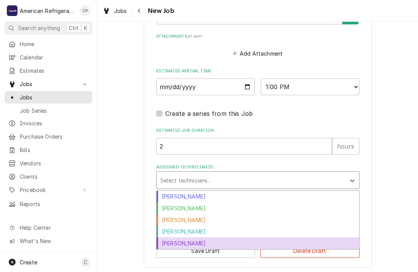
click at [204, 240] on div "Richard Wirick" at bounding box center [258, 243] width 203 height 12
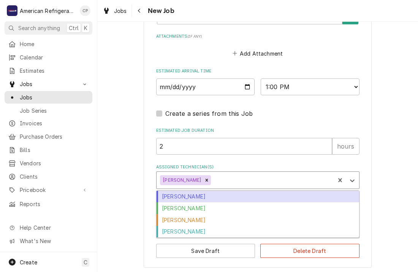
click at [216, 180] on div "Assigned Technician(s)" at bounding box center [272, 180] width 119 height 14
click at [215, 181] on div "Assigned Technician(s)" at bounding box center [272, 180] width 119 height 14
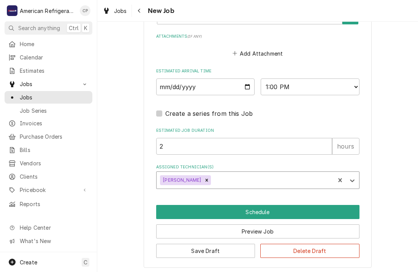
click at [215, 181] on div "Assigned Technician(s)" at bounding box center [272, 180] width 119 height 14
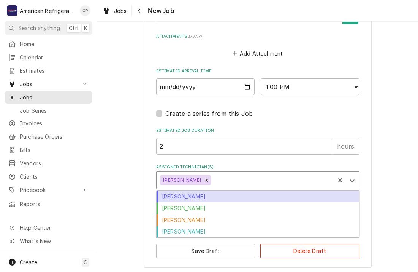
click at [215, 181] on div "Assigned Technician(s)" at bounding box center [272, 180] width 119 height 14
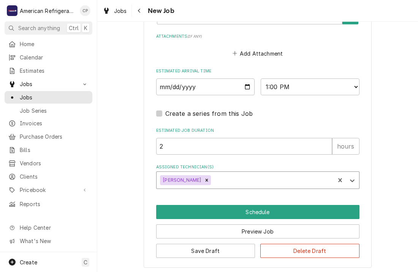
click at [215, 181] on div "Assigned Technician(s)" at bounding box center [272, 180] width 119 height 14
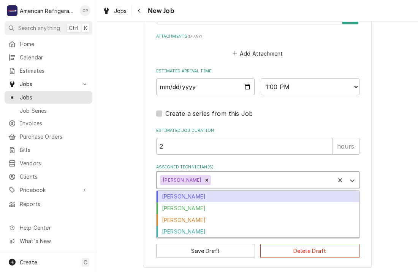
click at [215, 181] on div "Assigned Technician(s)" at bounding box center [272, 180] width 119 height 14
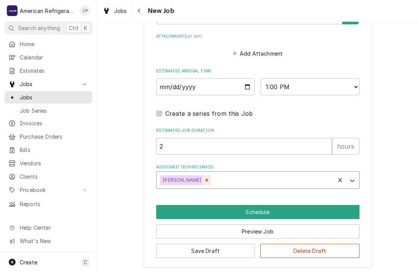
click at [204, 180] on icon "Remove Richard Wirick" at bounding box center [206, 179] width 5 height 5
click at [199, 180] on div "Assigned Technician(s)" at bounding box center [251, 180] width 181 height 14
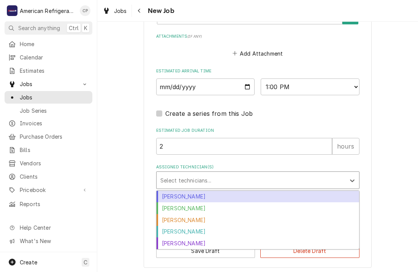
type textarea "x"
click at [199, 180] on div "Assigned Technician(s)" at bounding box center [251, 180] width 181 height 14
click at [185, 183] on div "Assigned Technician(s)" at bounding box center [251, 180] width 181 height 14
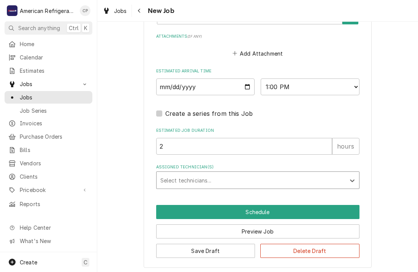
click at [138, 17] on div "Jobs New Job" at bounding box center [257, 10] width 321 height 21
click at [139, 12] on icon "Navigate back" at bounding box center [139, 10] width 3 height 5
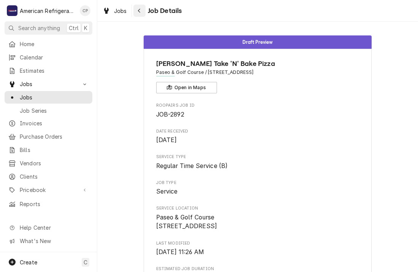
click at [143, 5] on button "Navigate back" at bounding box center [140, 11] width 12 height 12
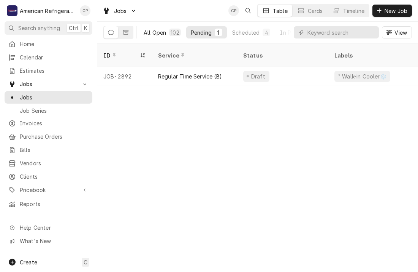
click at [160, 33] on div "All Open" at bounding box center [155, 33] width 22 height 8
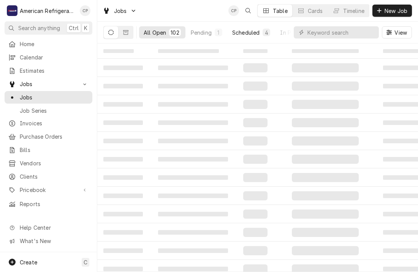
click at [239, 30] on div "Scheduled" at bounding box center [245, 33] width 27 height 8
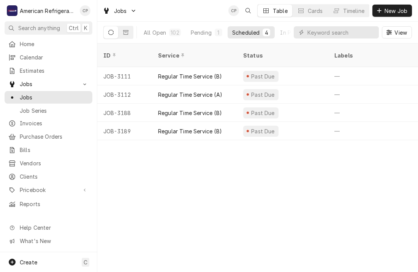
click at [172, 177] on div "ID Service Status Labels Job Type Priority Techs Date Received Client Location …" at bounding box center [257, 157] width 321 height 228
click at [156, 154] on div "ID Service Status Labels Job Type Priority Techs Date Received Client Location …" at bounding box center [257, 157] width 321 height 228
click at [156, 30] on div "All Open" at bounding box center [155, 33] width 22 height 8
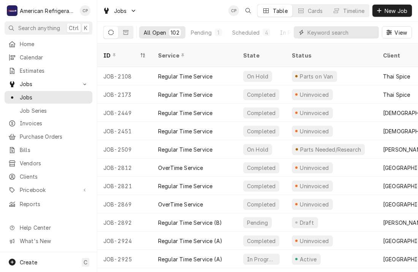
click at [331, 36] on input "Dynamic Content Wrapper" at bounding box center [342, 32] width 68 height 12
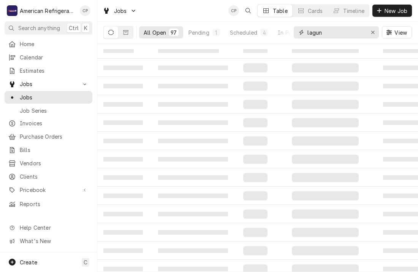
type input "laguna"
